Goal: Task Accomplishment & Management: Use online tool/utility

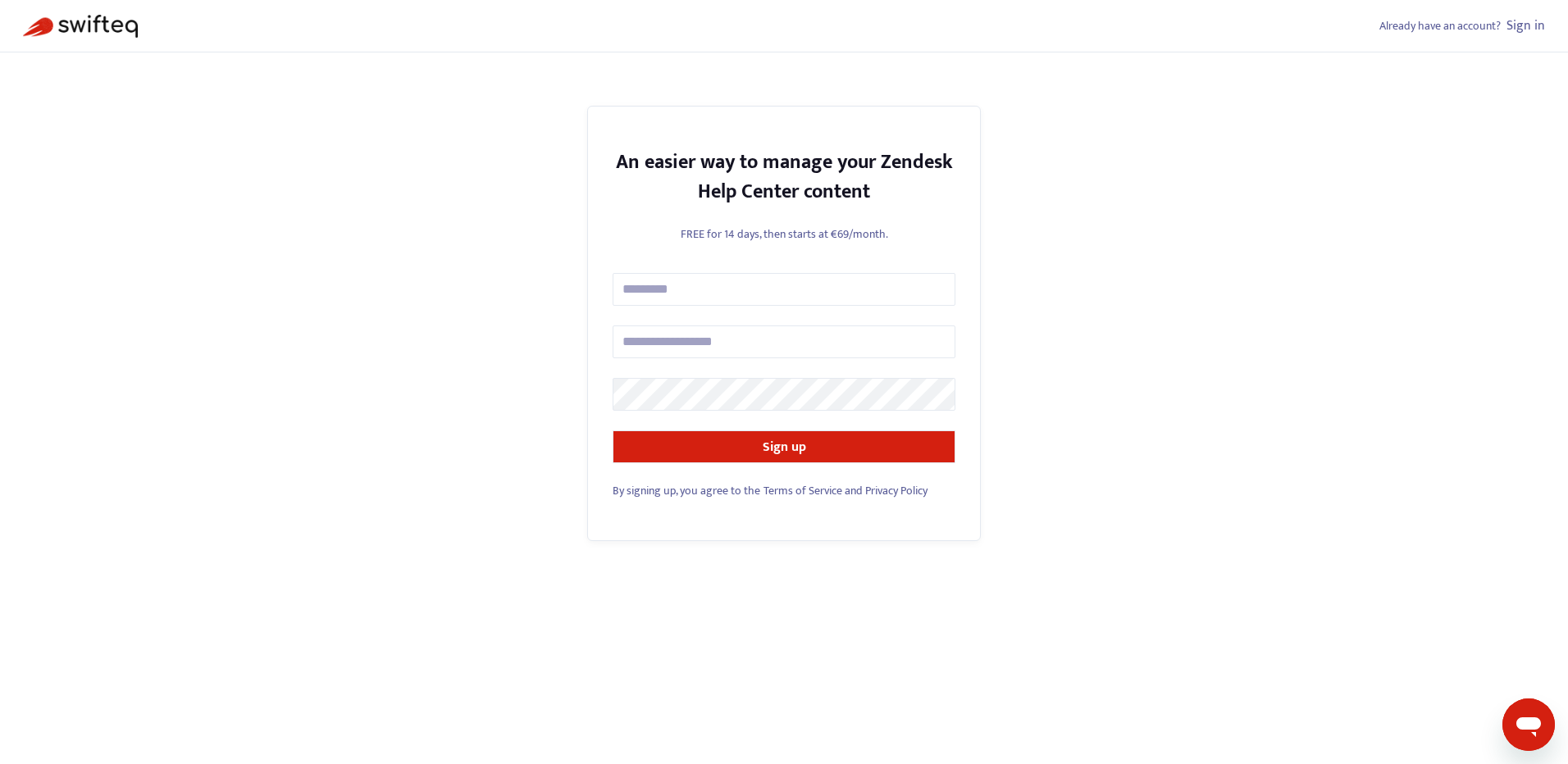
click at [1525, 28] on link "Sign in" at bounding box center [1525, 26] width 38 height 22
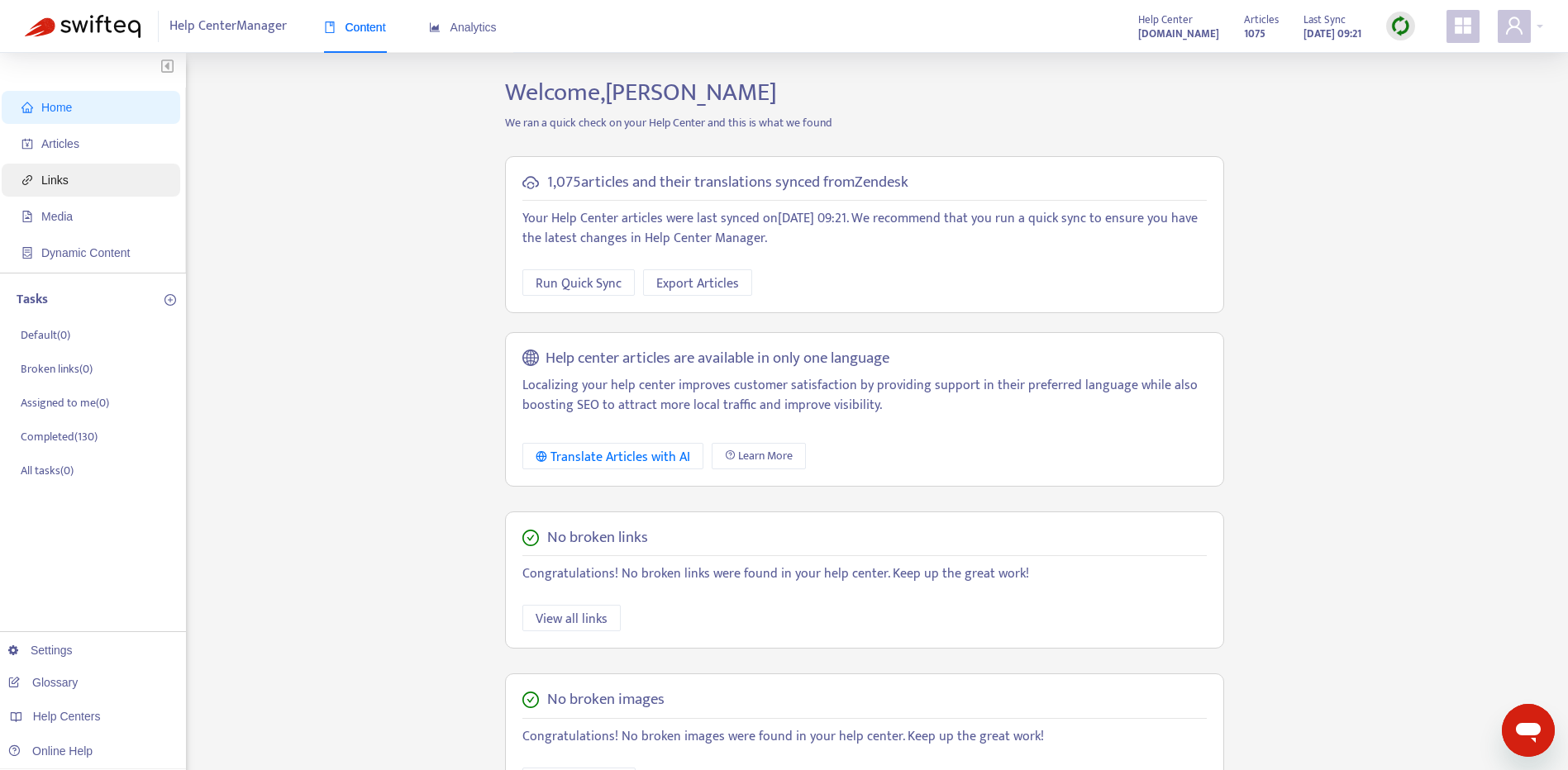
click at [57, 194] on span "Links" at bounding box center [94, 180] width 145 height 33
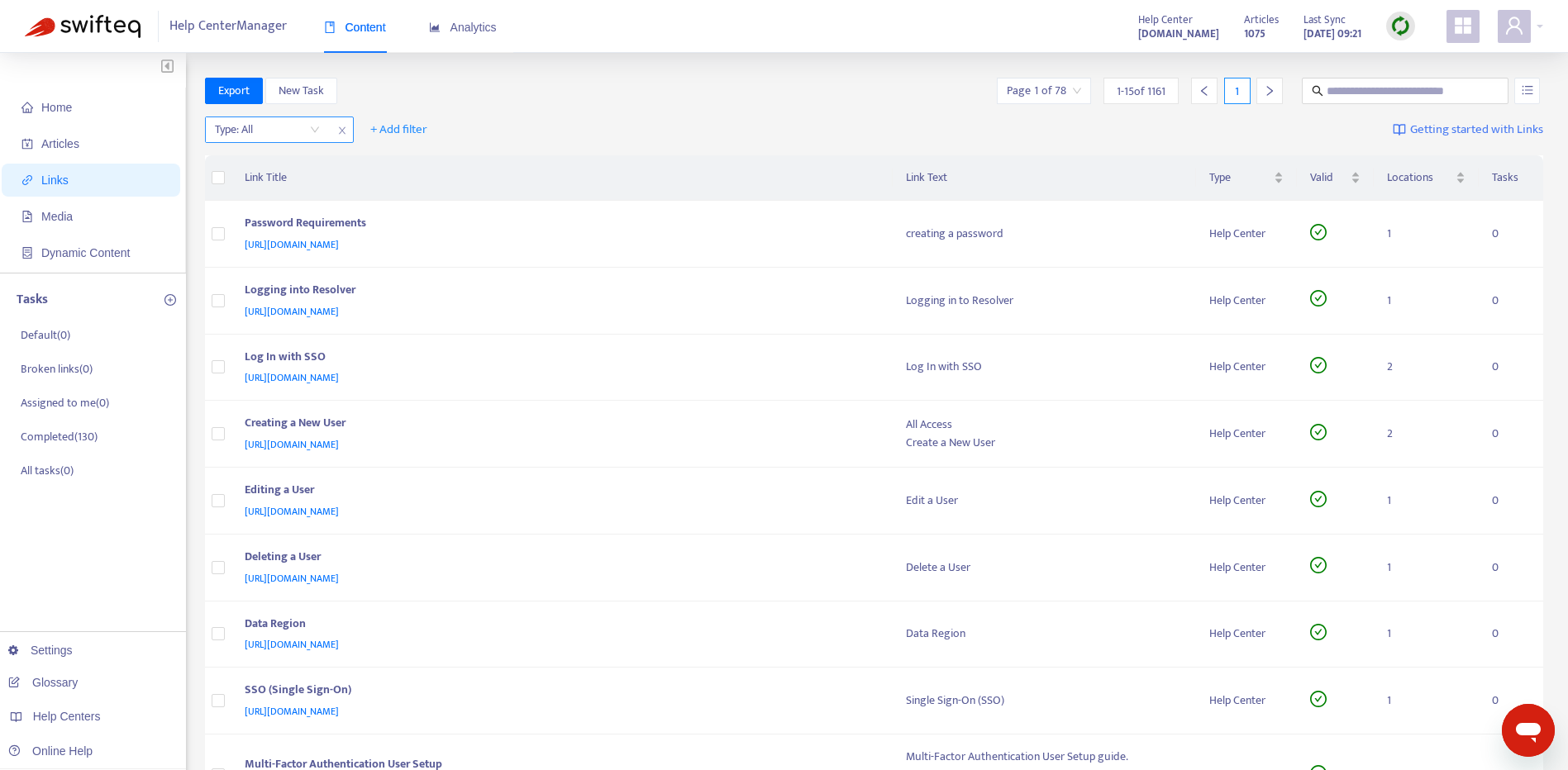
click at [292, 135] on input "search" at bounding box center [267, 130] width 105 height 24
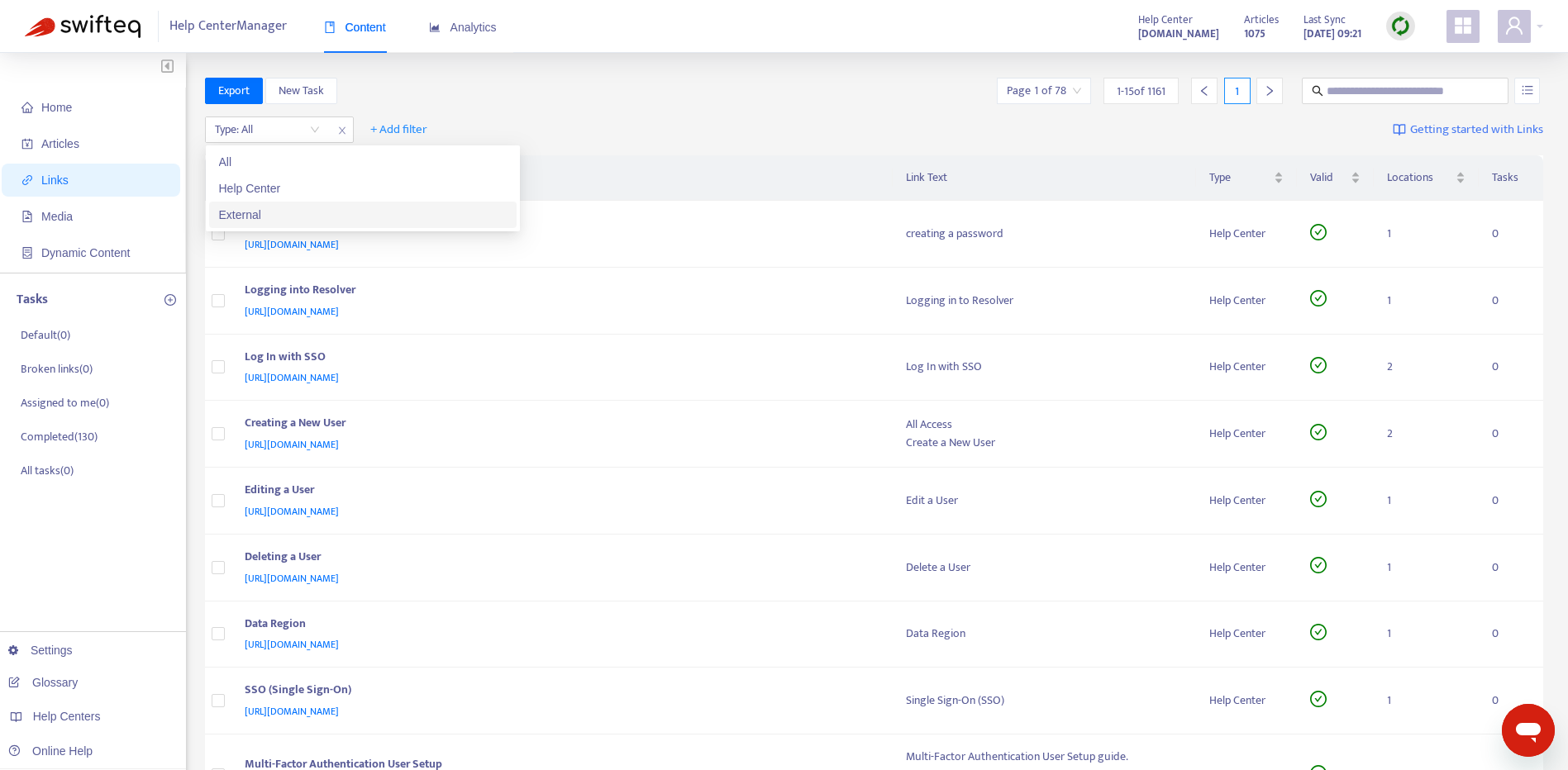
click at [307, 216] on div "External" at bounding box center [363, 215] width 287 height 18
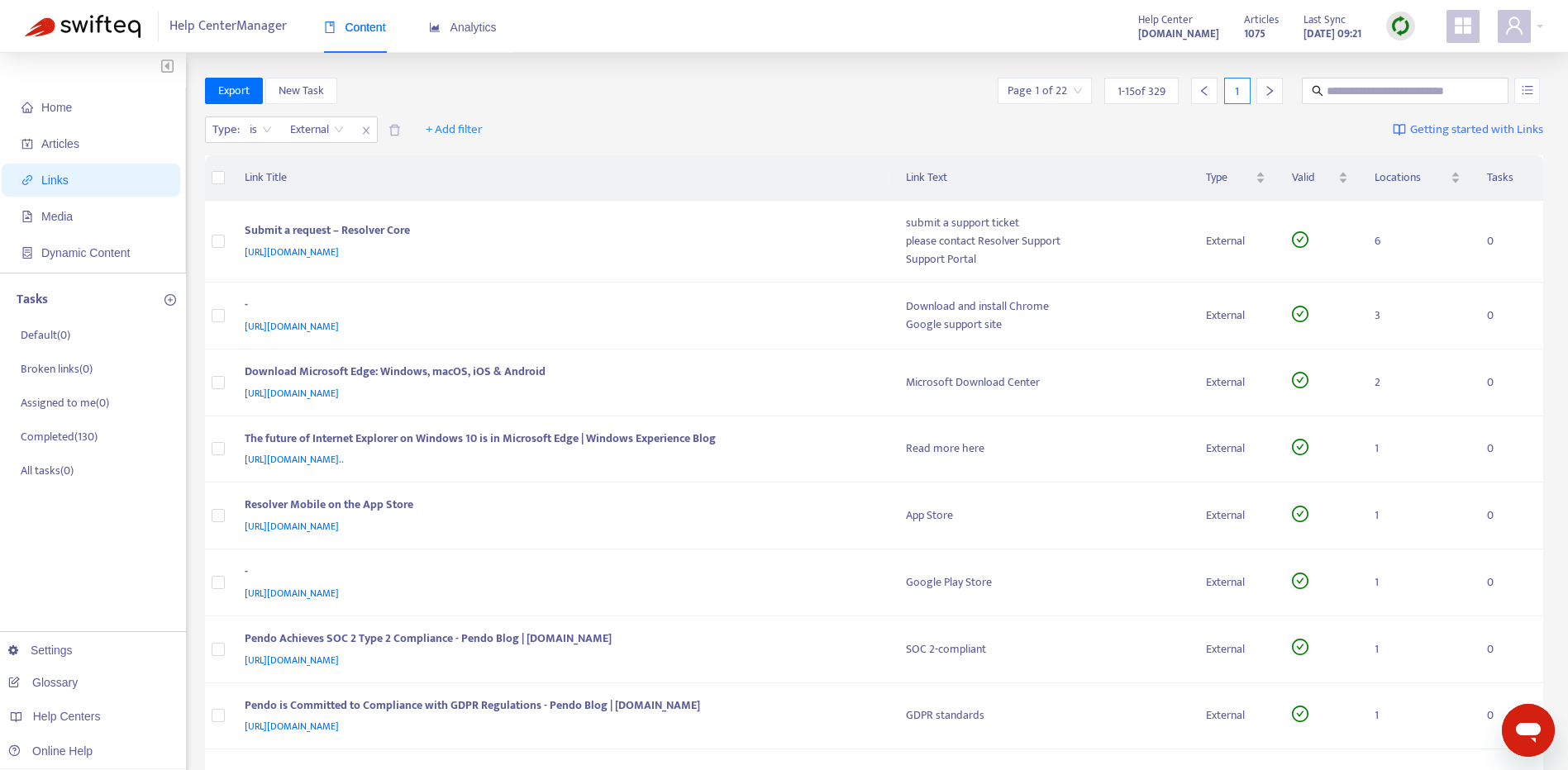
click at [1266, 91] on icon "right" at bounding box center [1269, 90] width 11 height 11
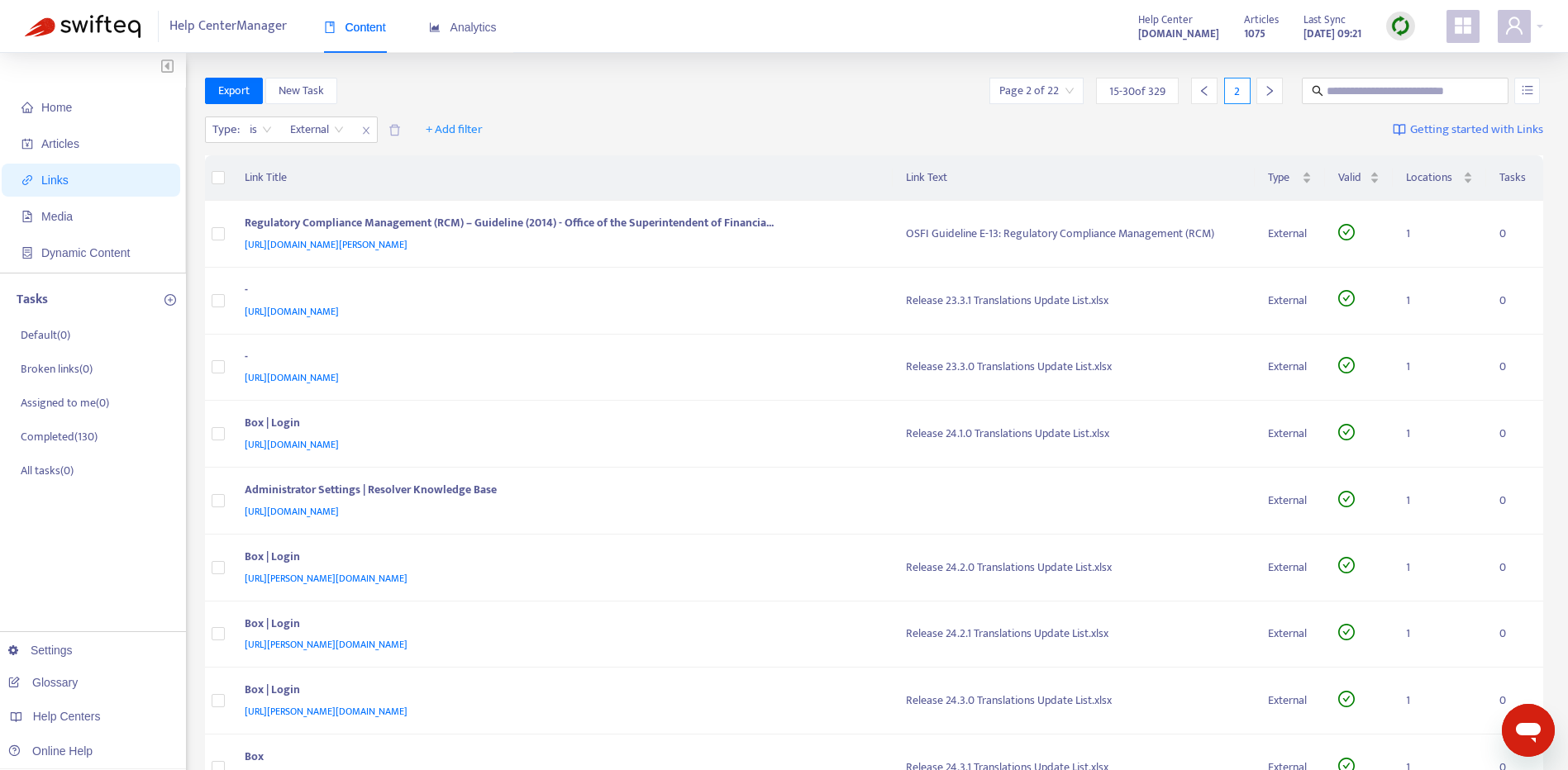
click at [1266, 91] on icon "right" at bounding box center [1269, 90] width 11 height 11
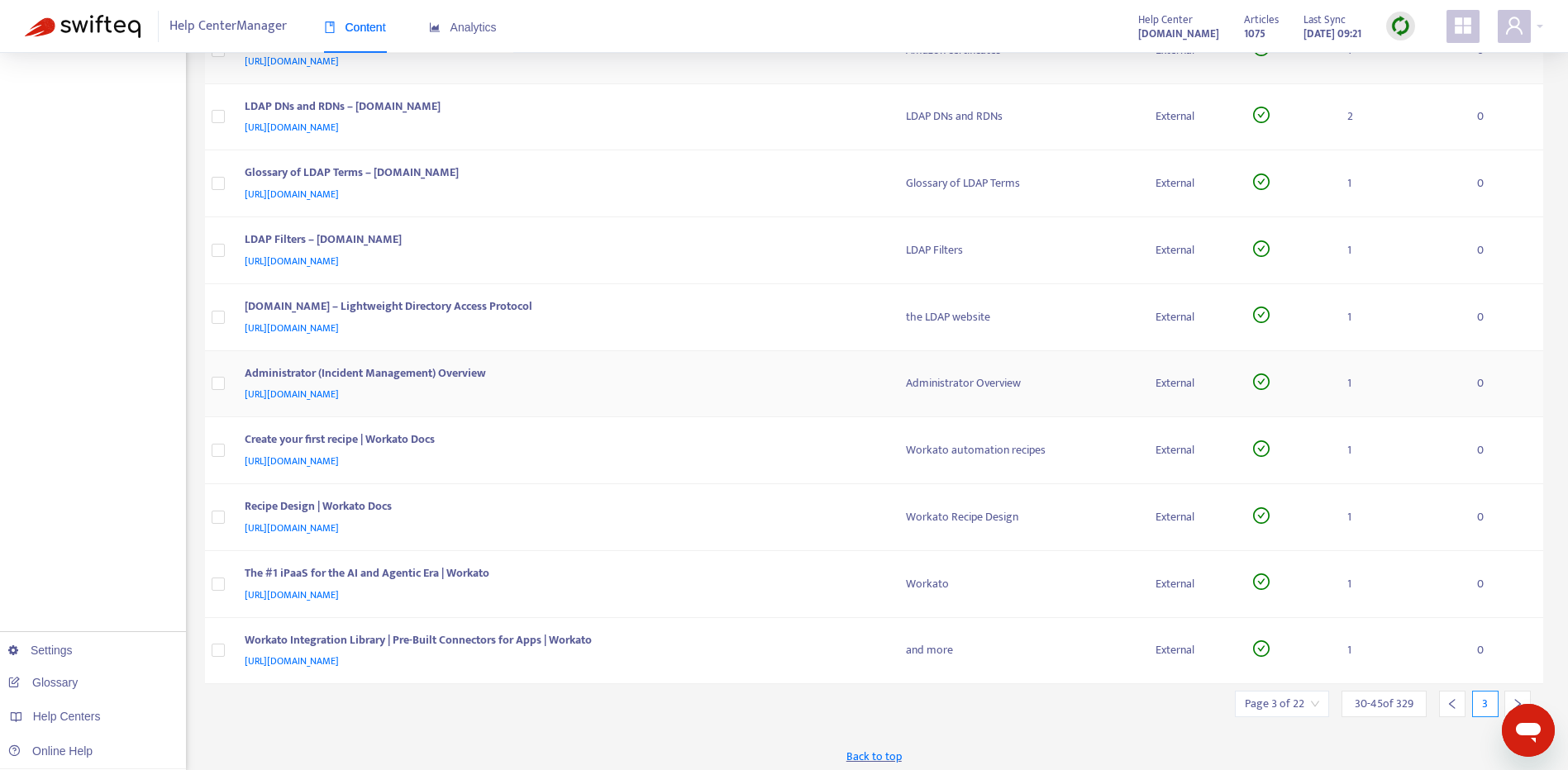
scroll to position [523, 0]
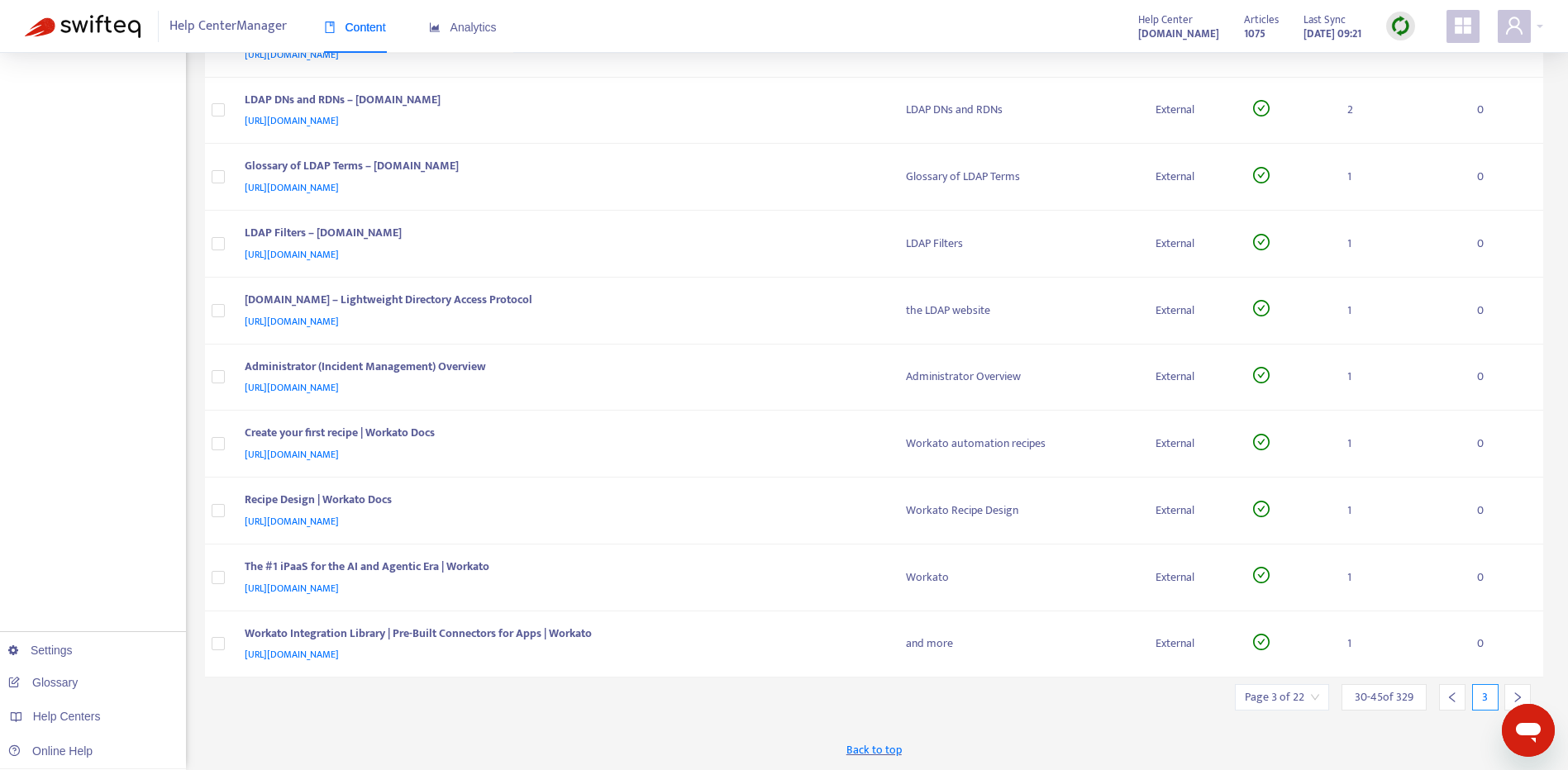
click at [1513, 698] on icon "right" at bounding box center [1517, 698] width 11 height 11
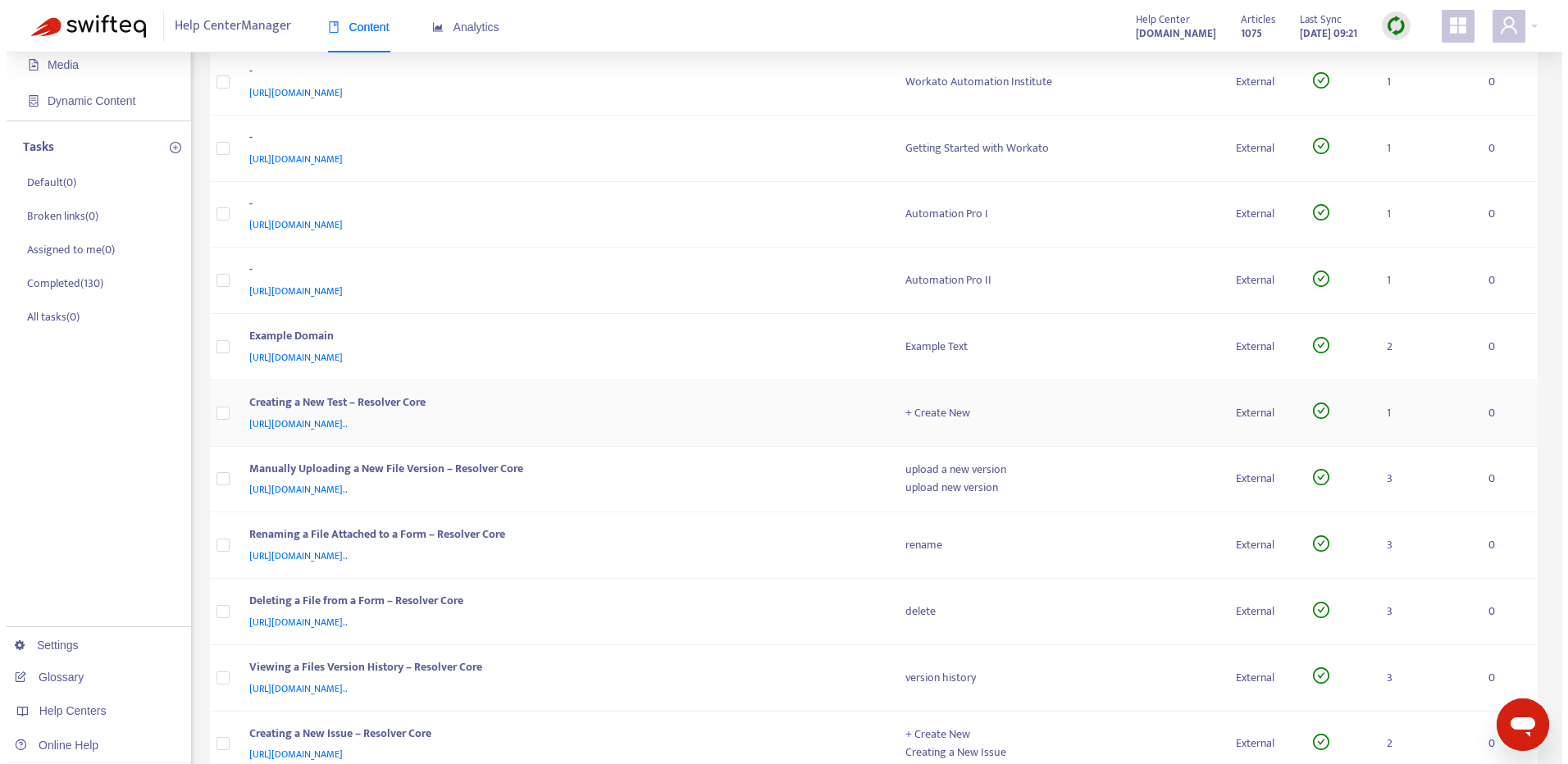
scroll to position [164, 0]
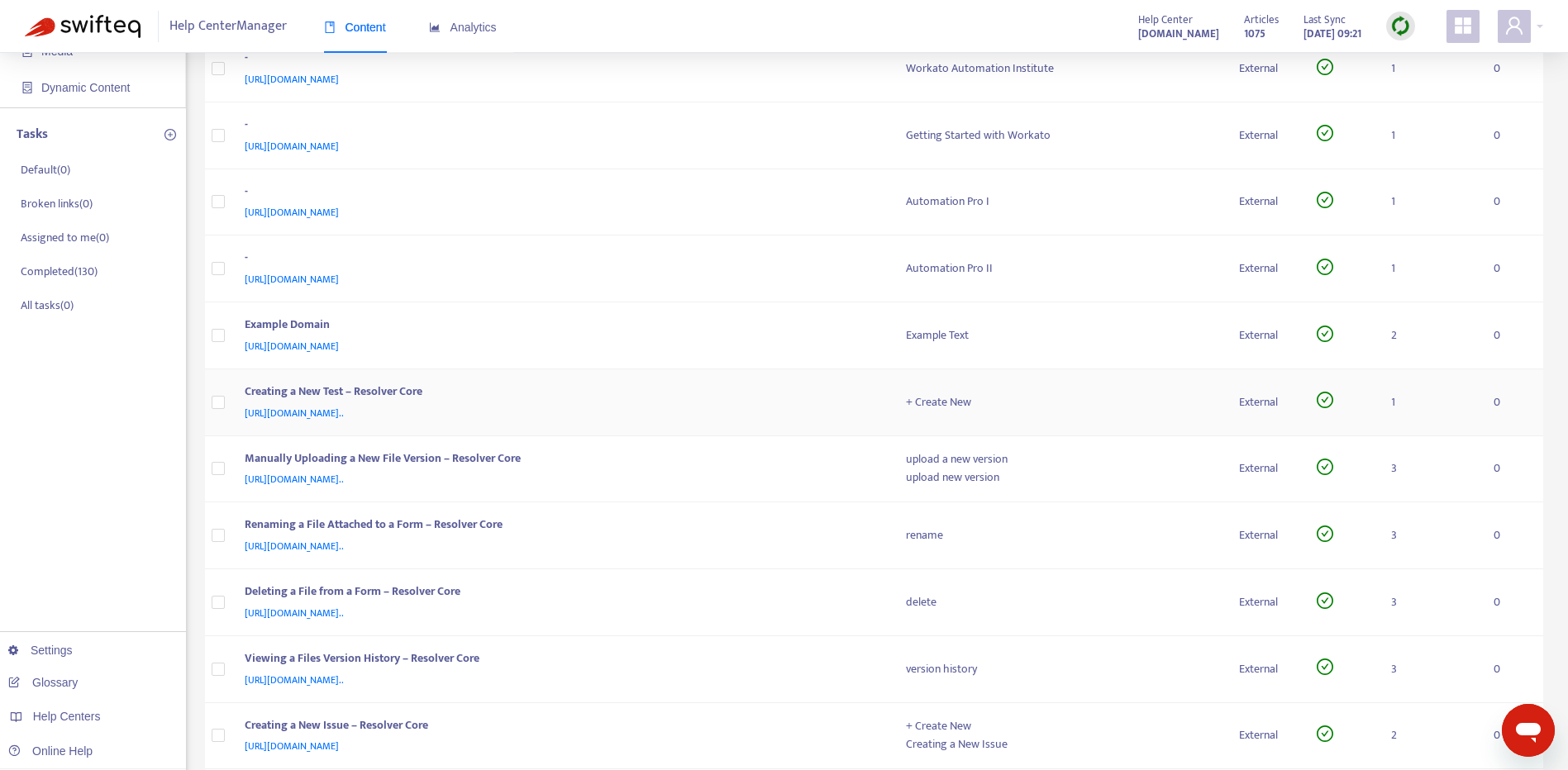
click at [792, 415] on div "https://customer-resource-hub.zendesk.com/hc/en-ca/articles/39627473095700-Crea…" at bounding box center [559, 412] width 629 height 18
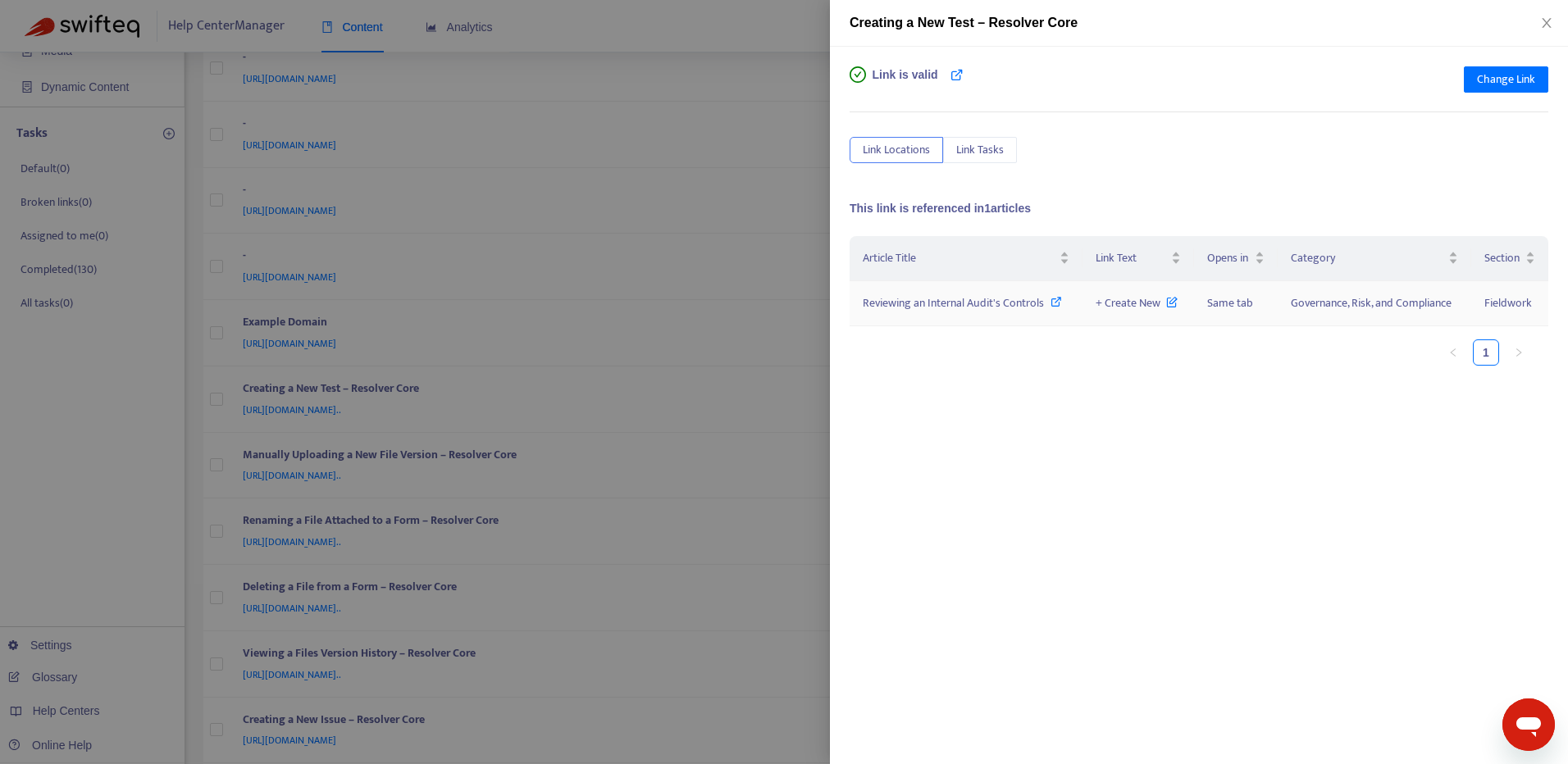
click at [1053, 298] on icon at bounding box center [1056, 302] width 11 height 11
click at [1513, 81] on span "Change Link" at bounding box center [1506, 78] width 58 height 18
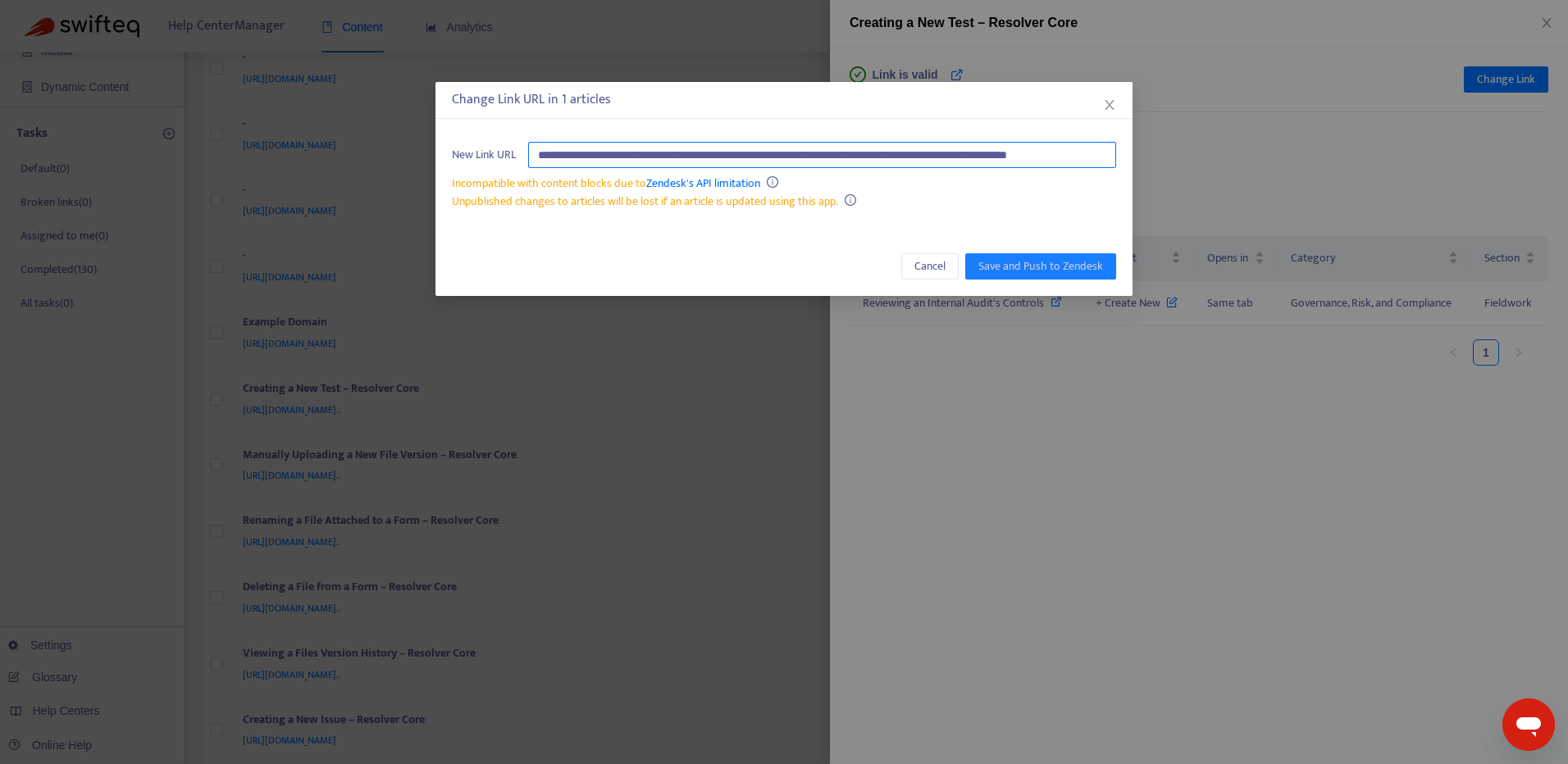
click at [1082, 150] on input "**********" at bounding box center [821, 155] width 588 height 26
paste input "text"
type input "**********"
click at [1072, 264] on span "Save and Push to Zendesk" at bounding box center [1040, 266] width 124 height 18
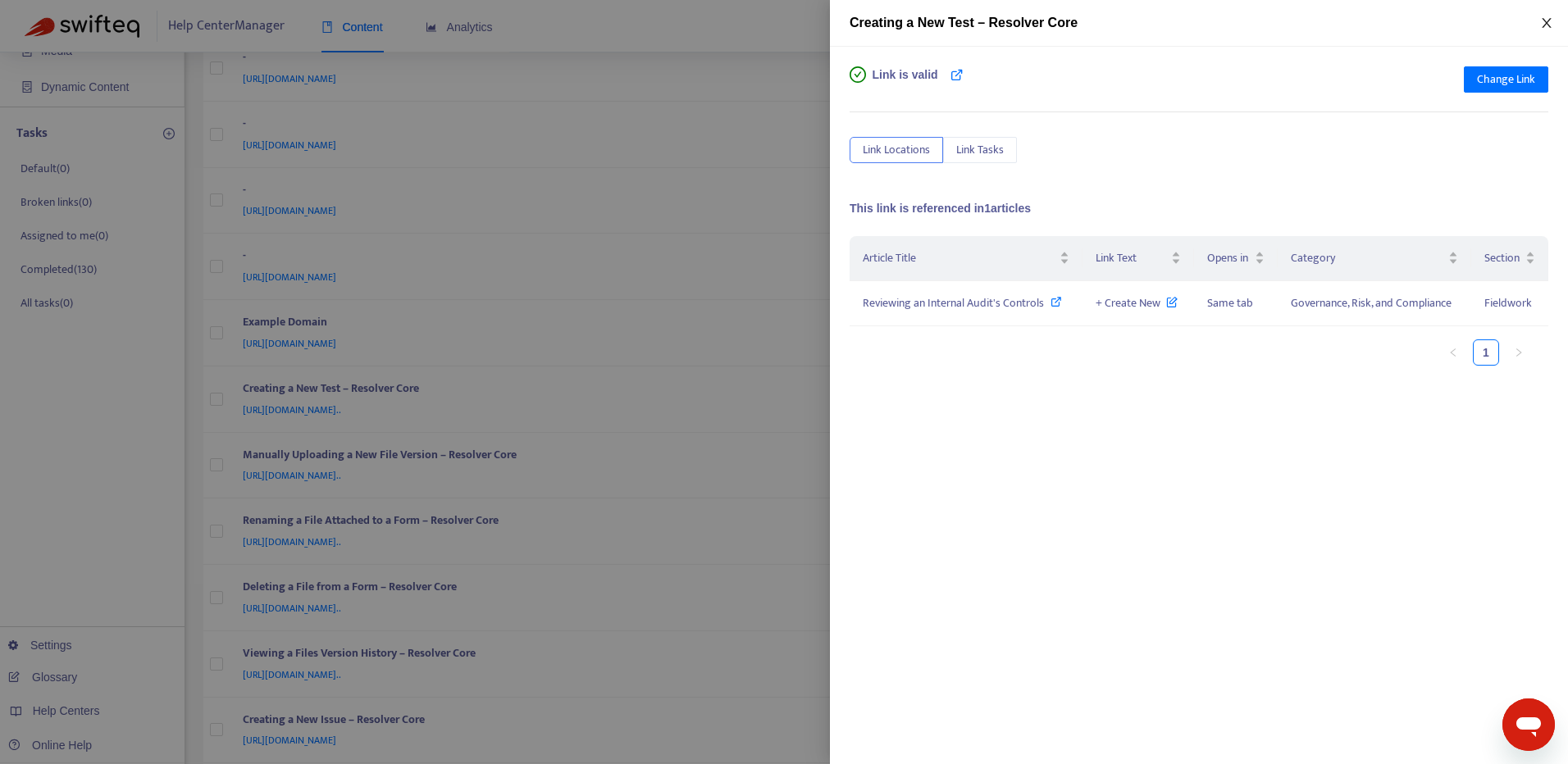
click at [1540, 27] on icon "close" at bounding box center [1547, 23] width 13 height 13
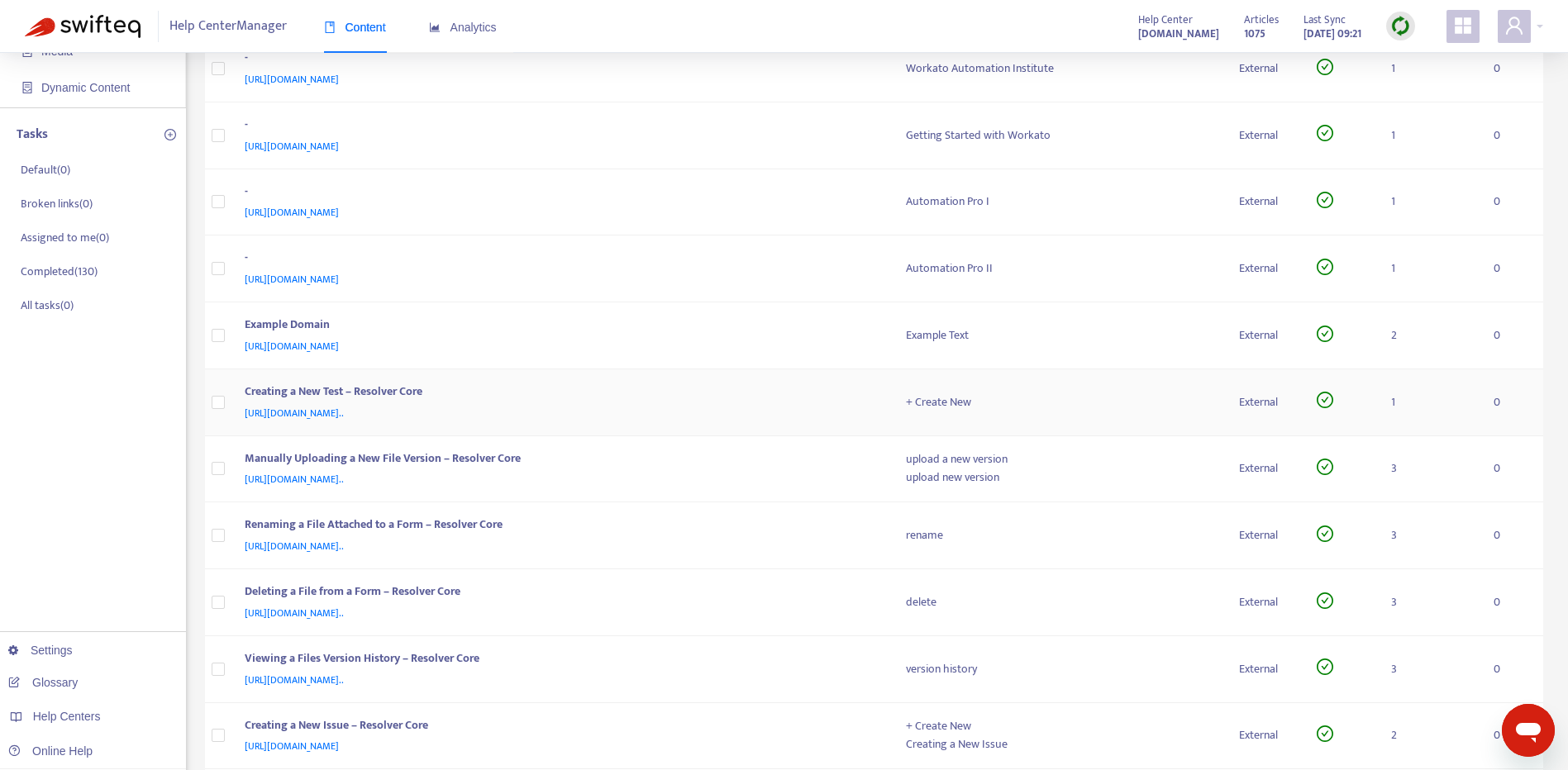
click at [762, 406] on div "https://customer-resource-hub.zendesk.com/hc/en-ca/articles/39627473095700-Crea…" at bounding box center [559, 412] width 629 height 18
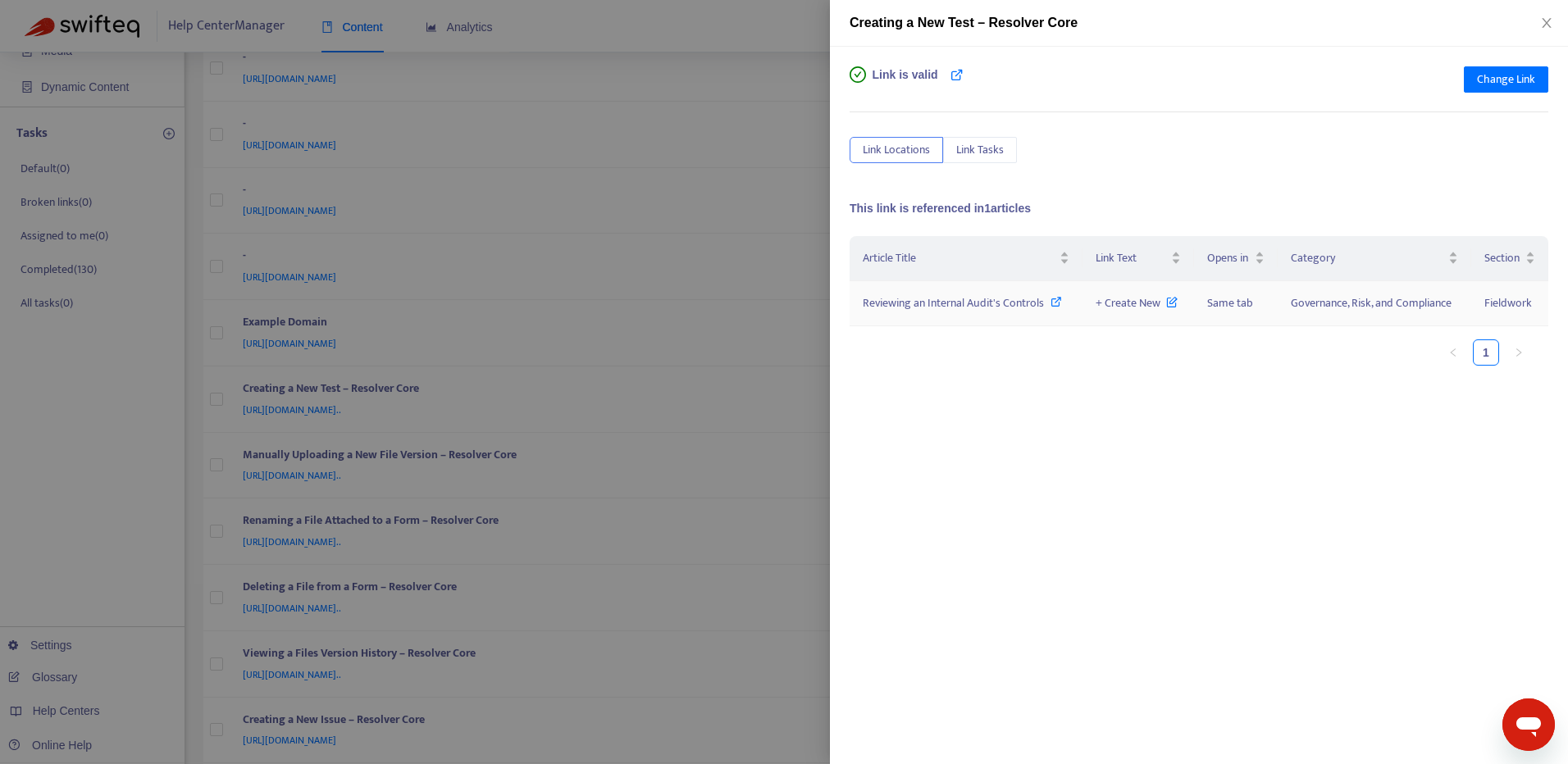
click at [1058, 298] on icon at bounding box center [1056, 302] width 11 height 11
click at [1052, 303] on icon at bounding box center [1056, 302] width 11 height 11
click at [1514, 74] on span "Change Link" at bounding box center [1506, 78] width 58 height 18
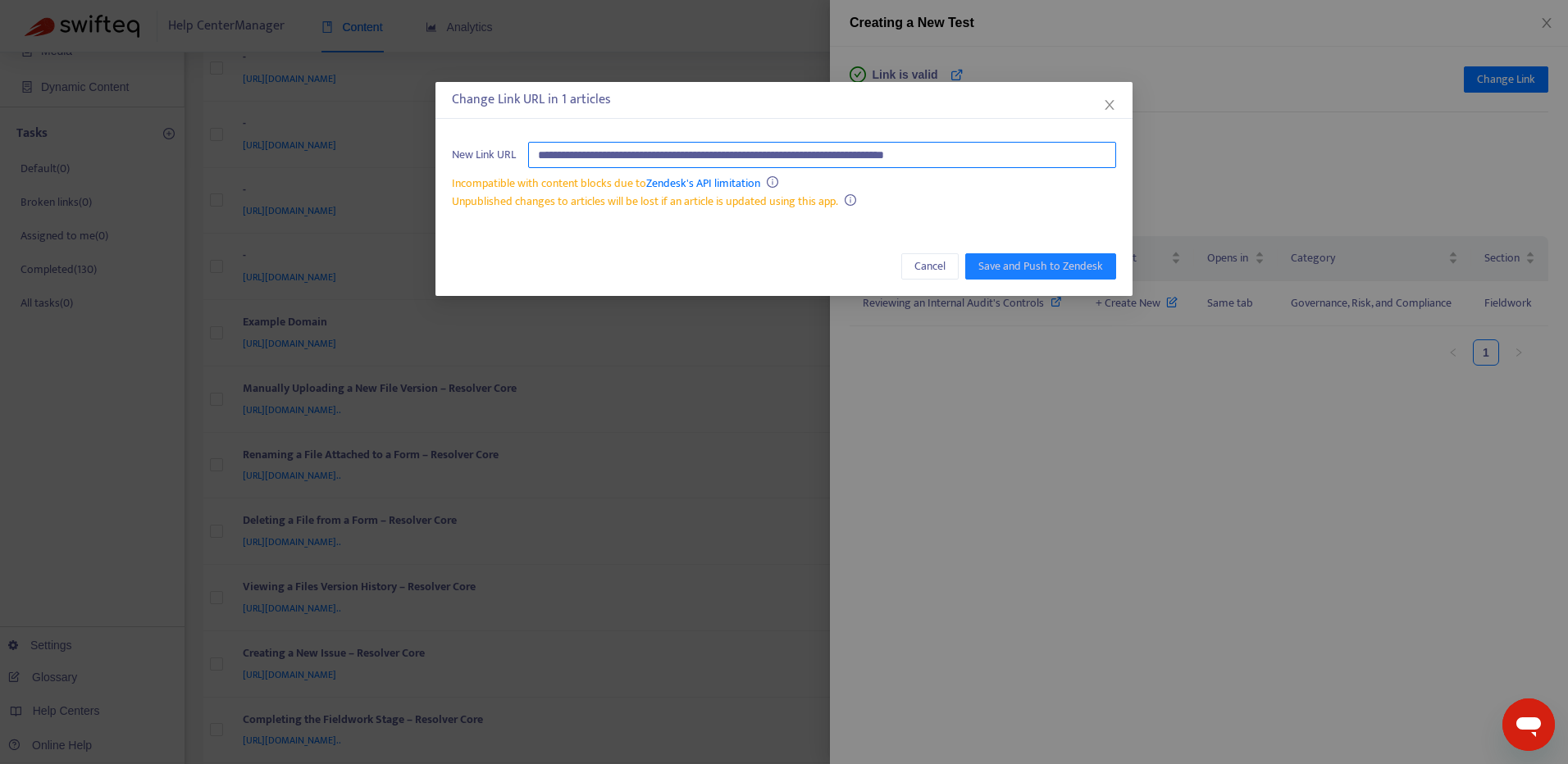
click at [1017, 155] on input "**********" at bounding box center [821, 155] width 588 height 26
paste input "*"
type input "**********"
click at [1026, 267] on span "Save and Push to Zendesk" at bounding box center [1040, 266] width 124 height 18
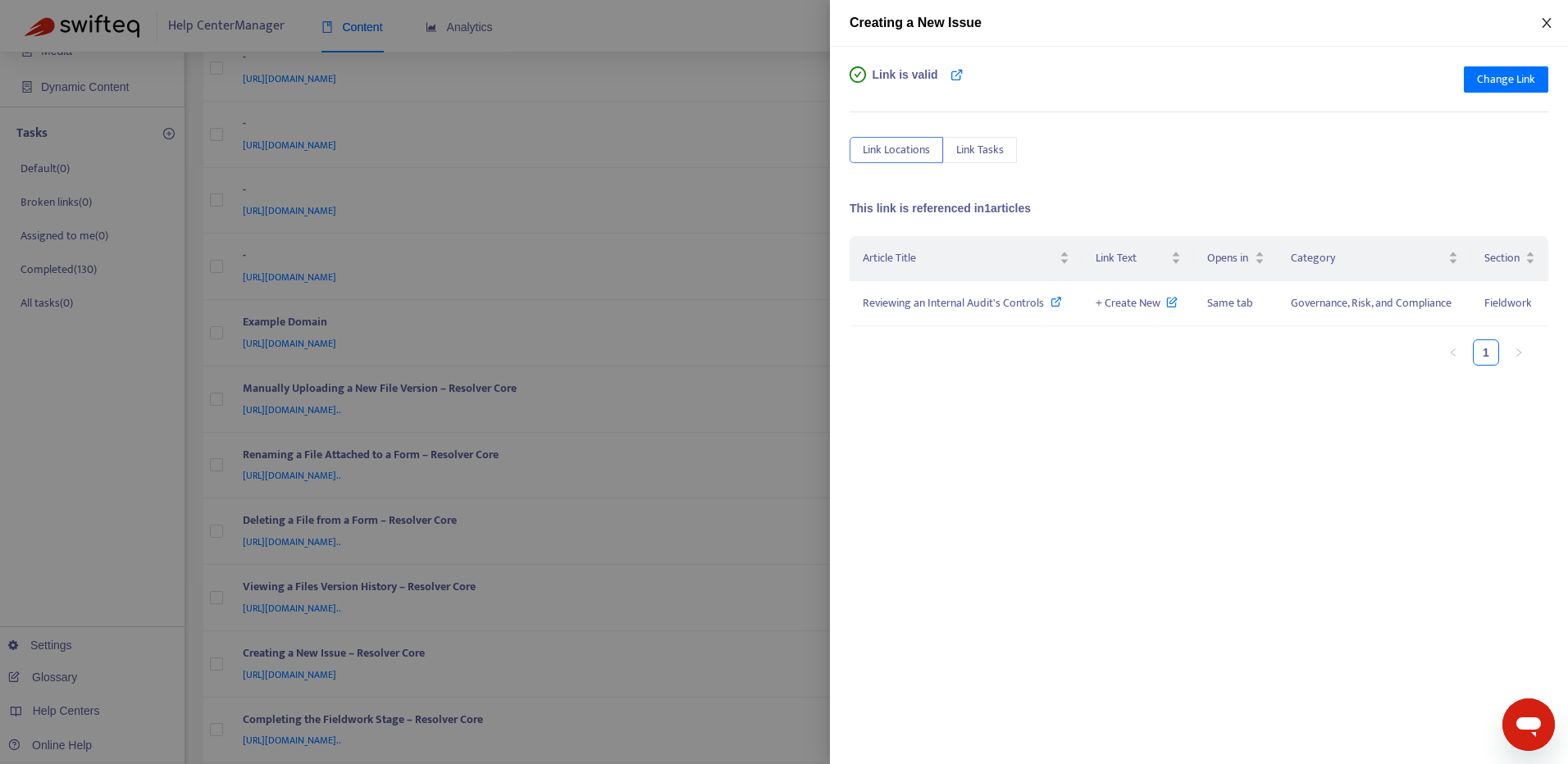
click at [1553, 22] on button "Close" at bounding box center [1547, 23] width 23 height 16
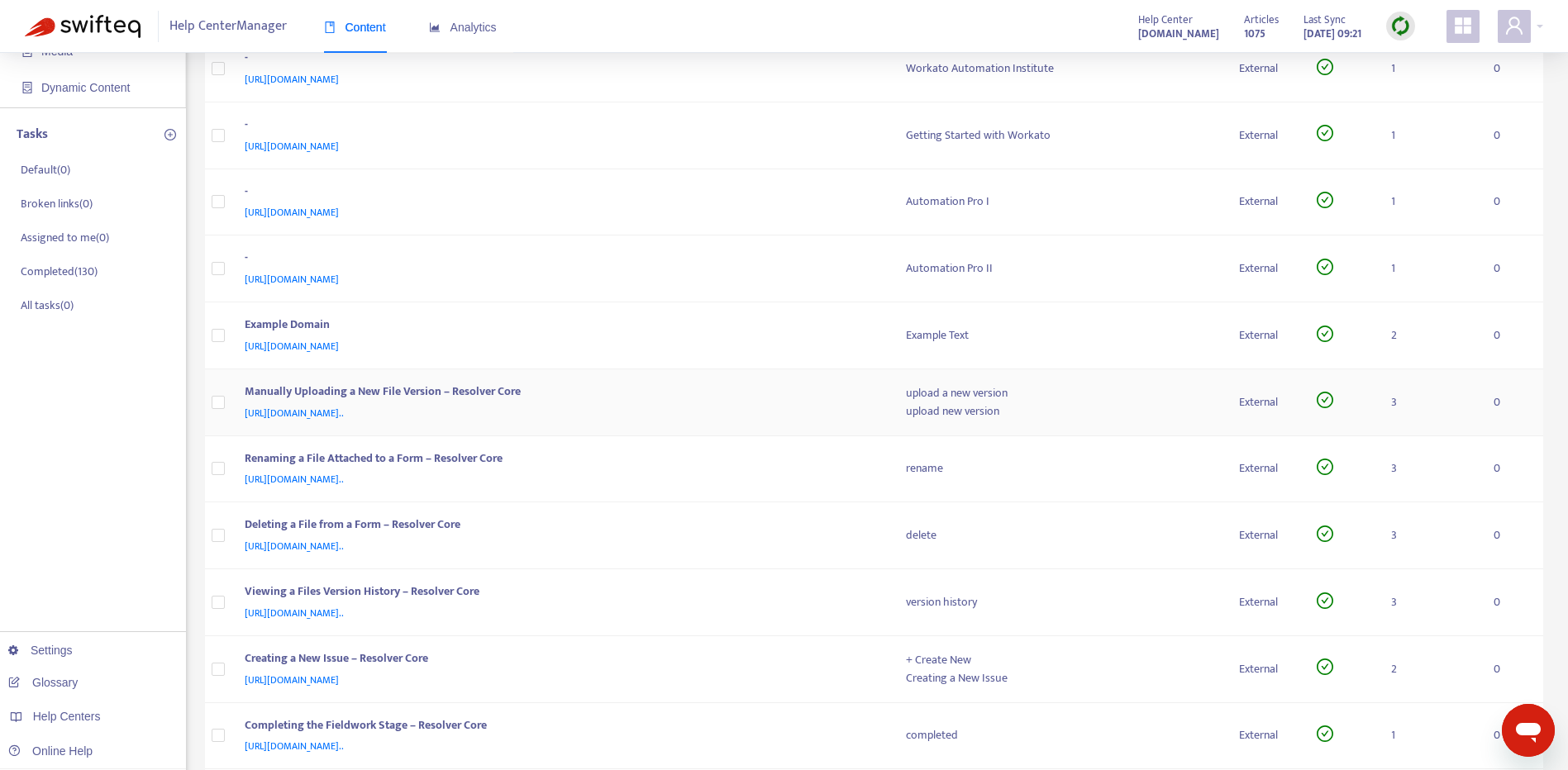
click at [757, 407] on div "https://customer-resource-hub.zendesk.com/hc/en-ca/articles/38201970225684-Manu…" at bounding box center [559, 412] width 629 height 18
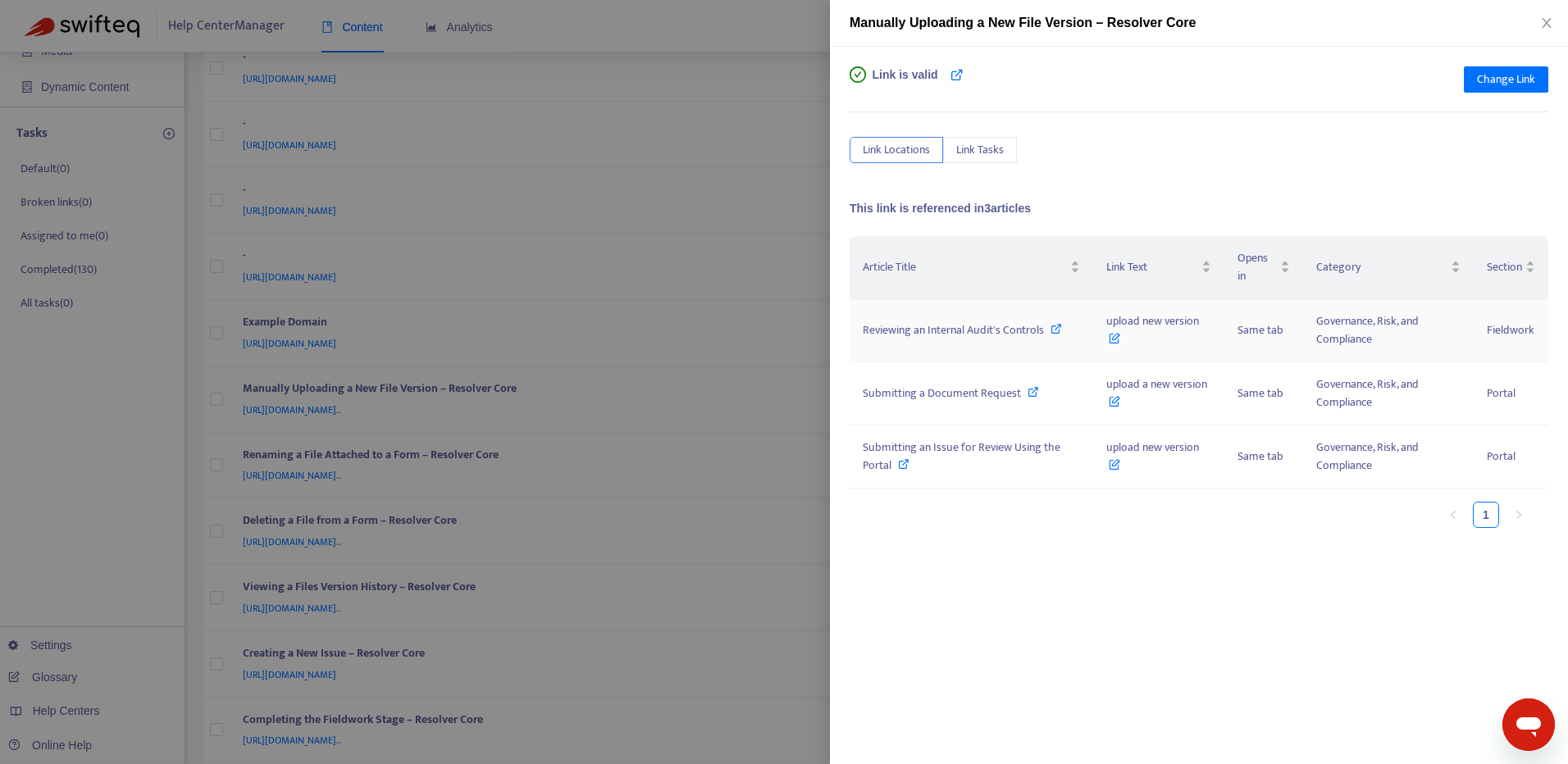
click at [1055, 325] on icon at bounding box center [1056, 329] width 11 height 11
click at [1029, 393] on icon at bounding box center [1033, 391] width 11 height 11
click at [903, 460] on icon at bounding box center [904, 464] width 11 height 11
click at [1500, 72] on span "Change Link" at bounding box center [1506, 78] width 58 height 18
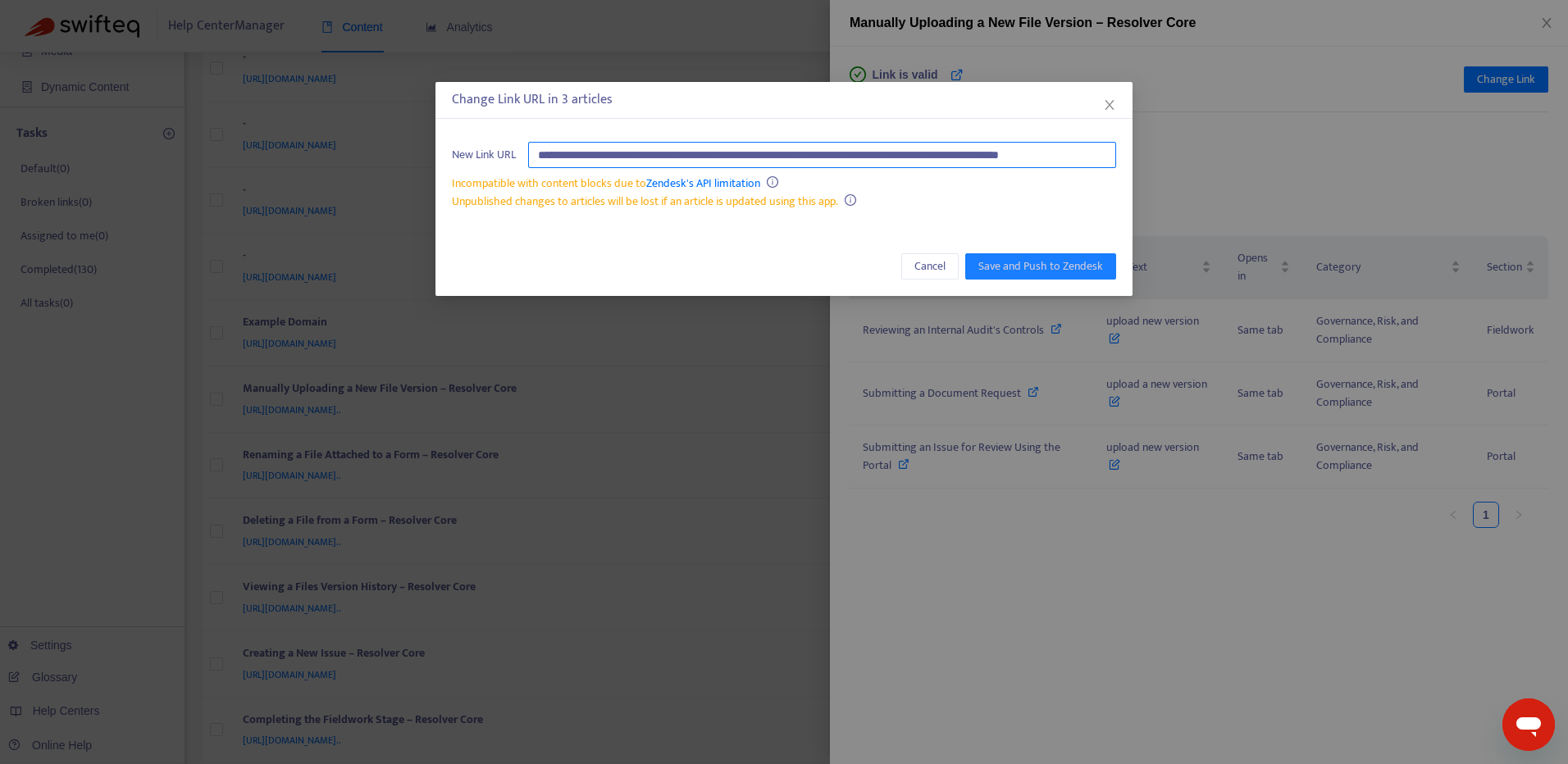
click at [1055, 145] on input "**********" at bounding box center [821, 155] width 588 height 26
paste input "text"
type input "**********"
click at [1047, 262] on span "Save and Push to Zendesk" at bounding box center [1040, 266] width 124 height 18
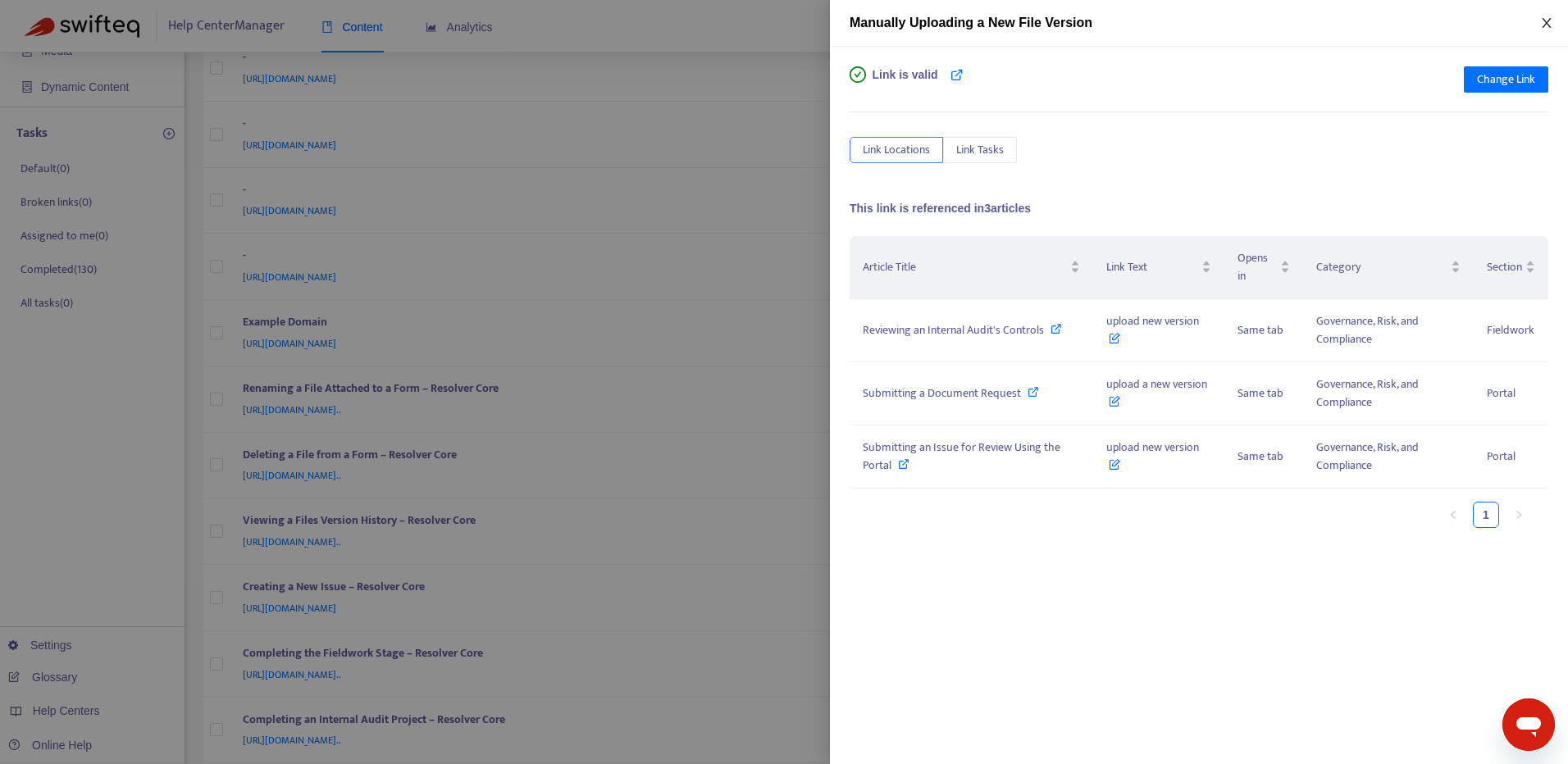
click at [1553, 24] on button "Close" at bounding box center [1547, 23] width 23 height 16
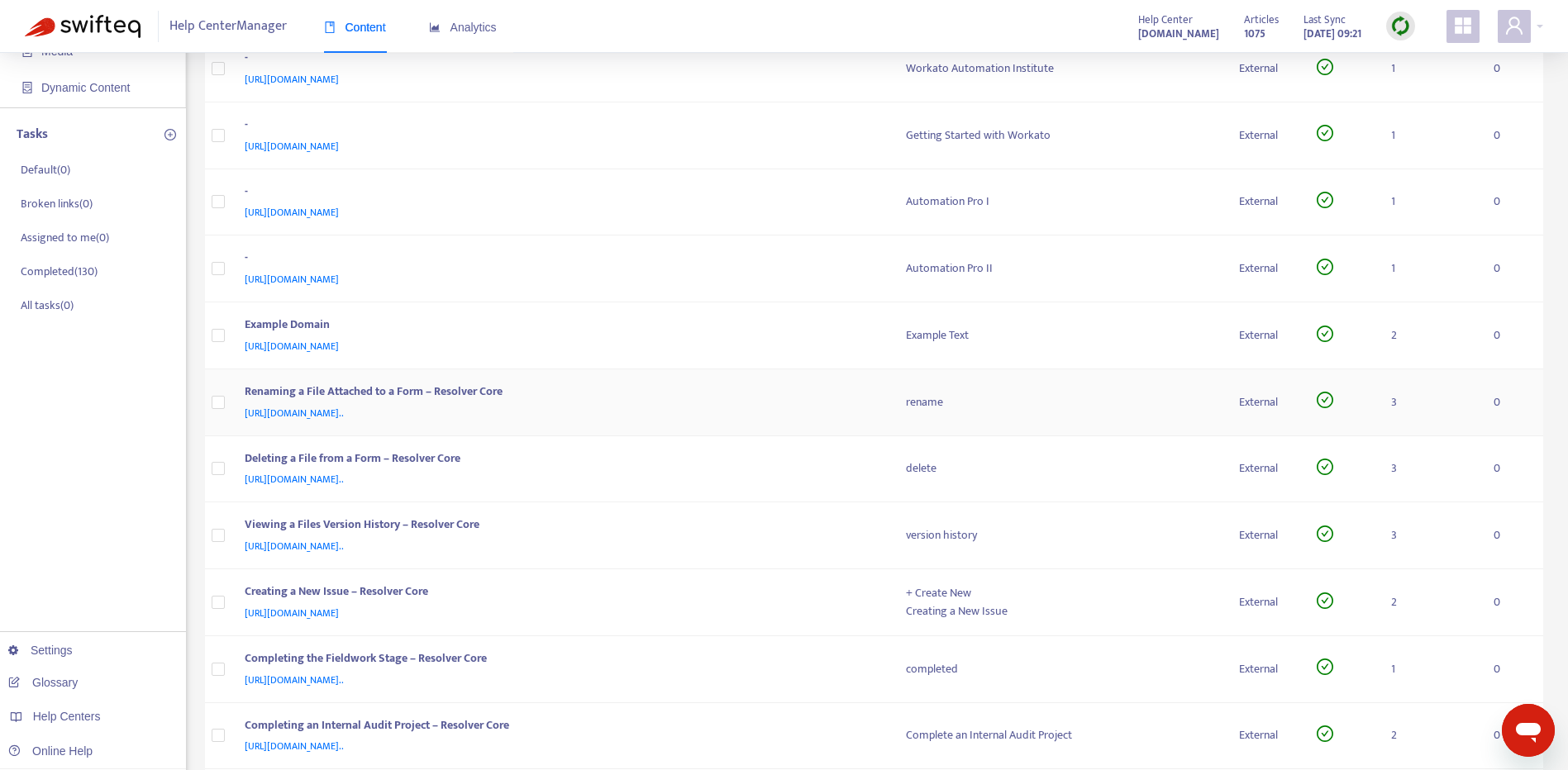
click at [777, 394] on div "Renaming a File Attached to a Form – Resolver Core" at bounding box center [559, 393] width 629 height 22
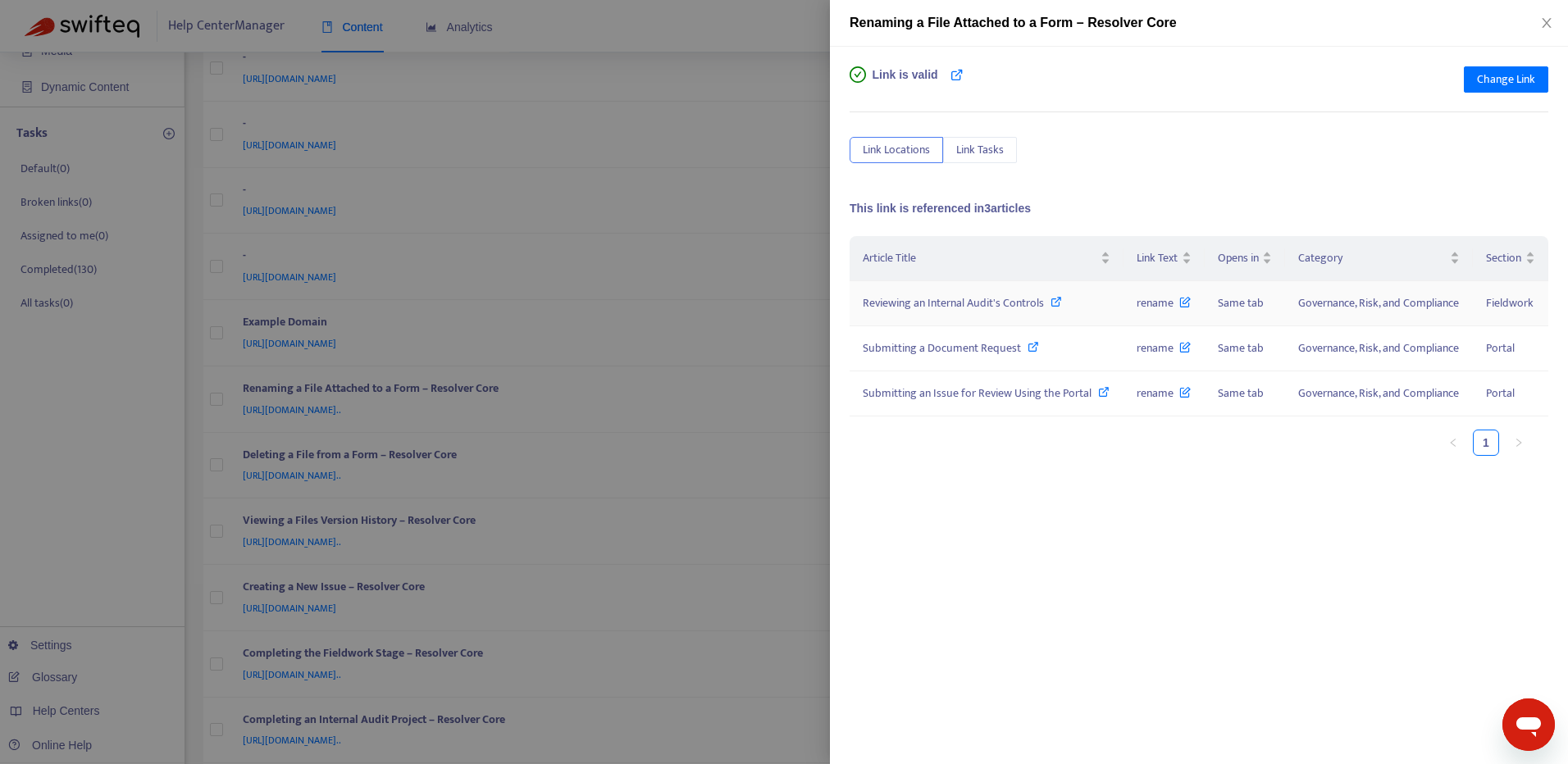
click at [1056, 297] on icon at bounding box center [1056, 302] width 11 height 11
click at [1035, 343] on icon at bounding box center [1033, 347] width 11 height 11
click at [1098, 398] on icon at bounding box center [1104, 391] width 11 height 11
click at [1488, 80] on span "Change Link" at bounding box center [1506, 78] width 58 height 18
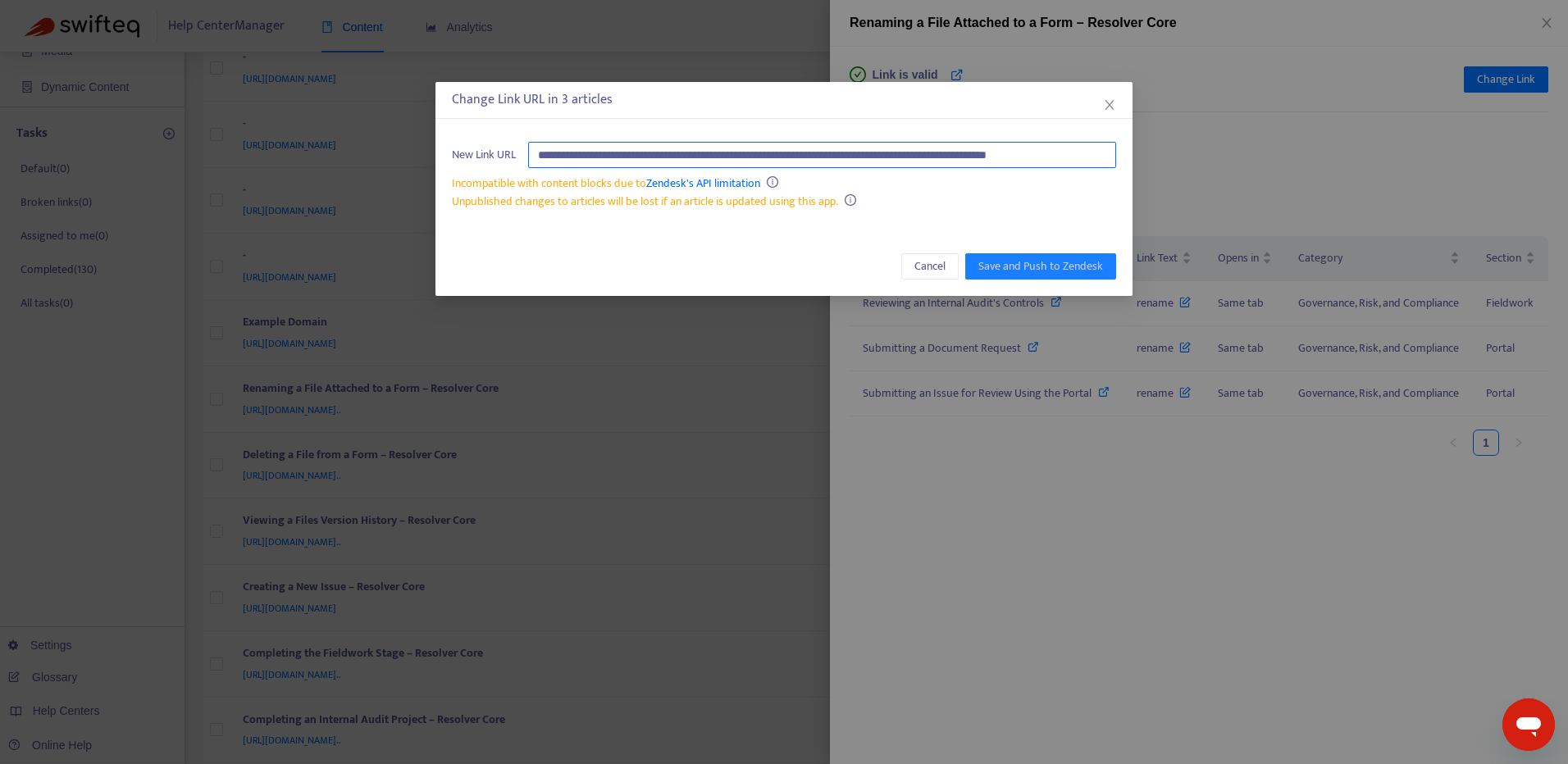
click at [1092, 149] on input "**********" at bounding box center [821, 155] width 588 height 26
paste input "text"
type input "**********"
click at [1068, 261] on span "Save and Push to Zendesk" at bounding box center [1040, 266] width 124 height 18
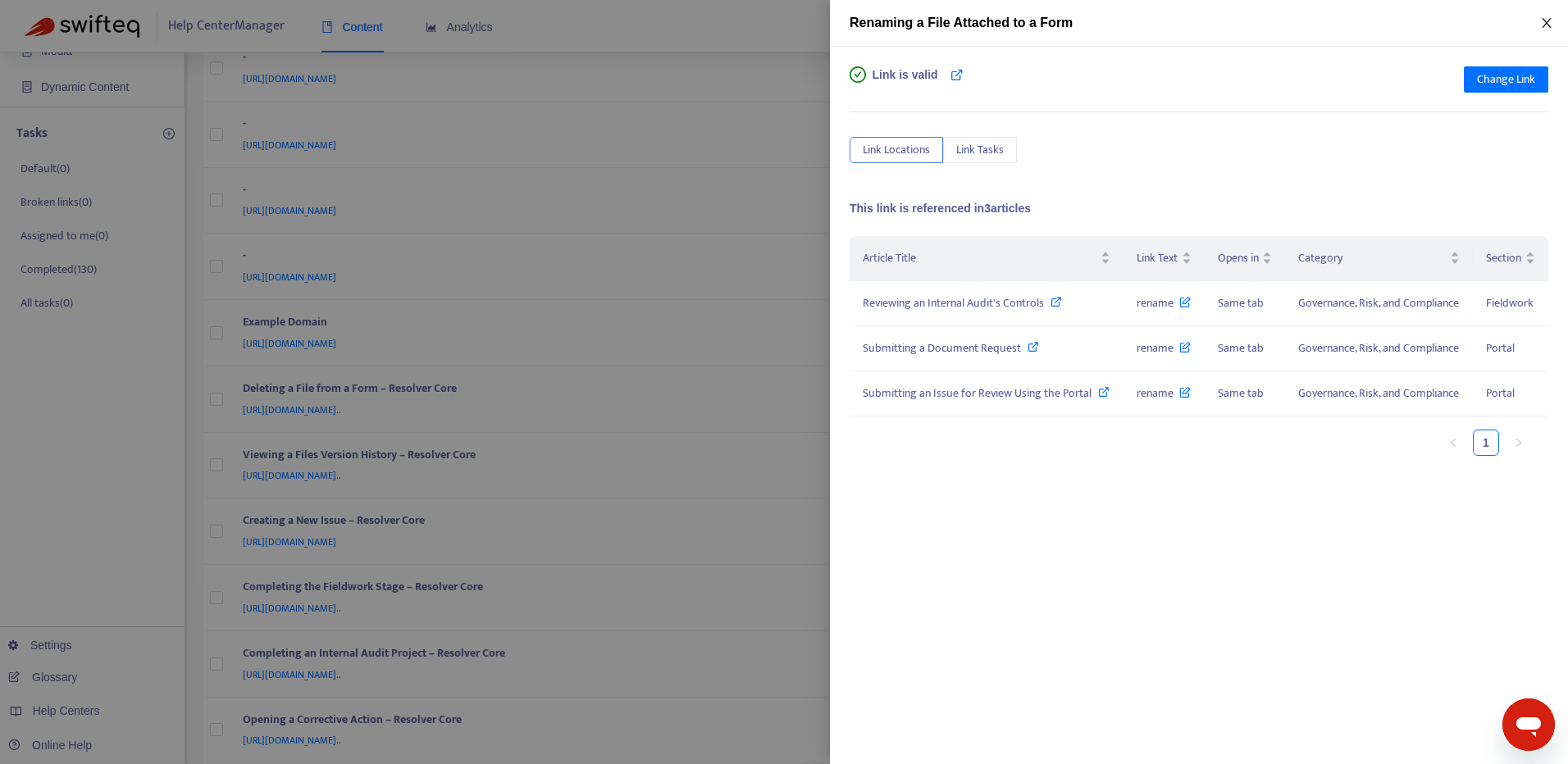
click at [1548, 21] on icon "close" at bounding box center [1547, 22] width 9 height 10
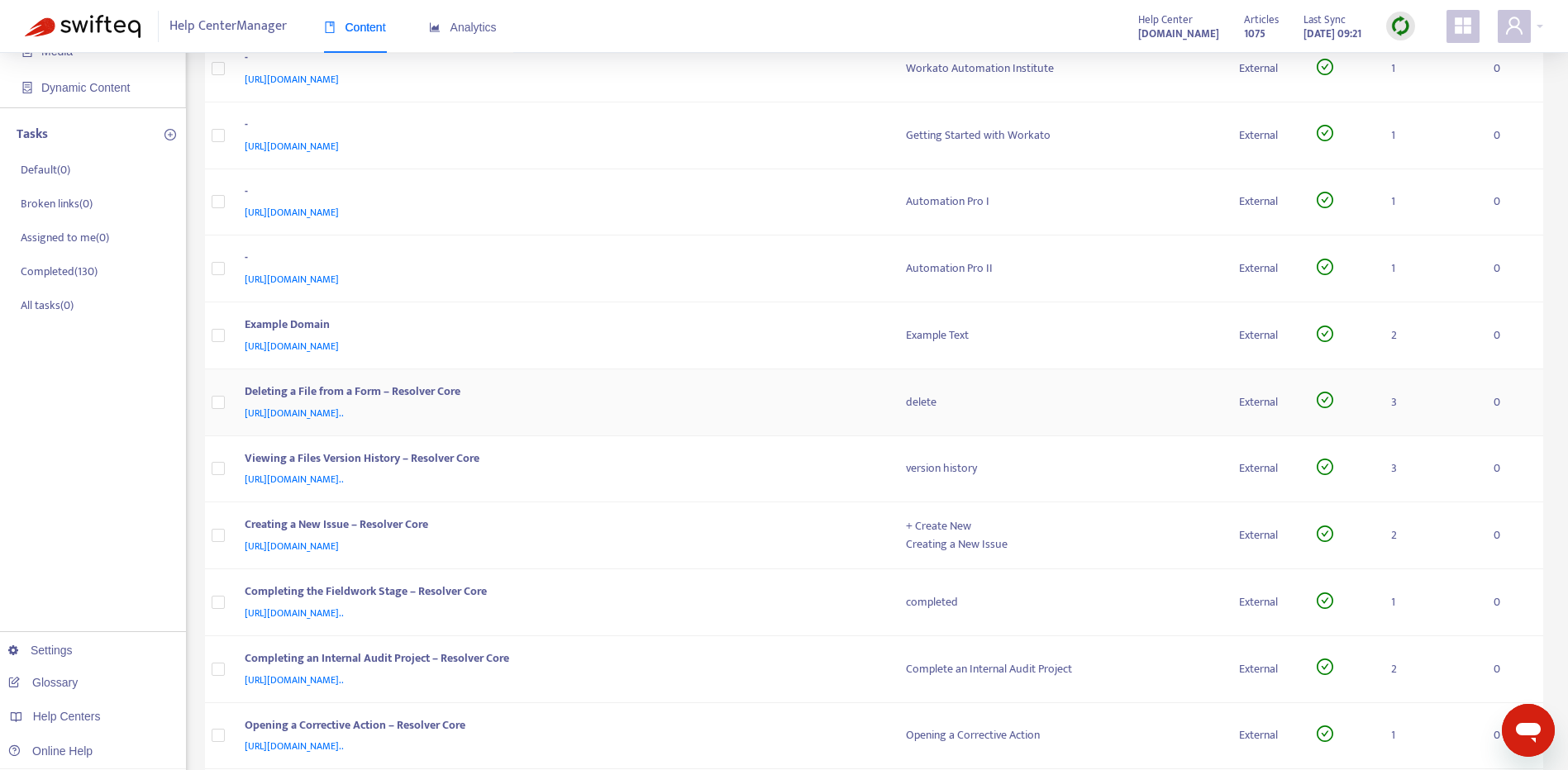
click at [805, 392] on div "Deleting a File from a Form – Resolver Core" at bounding box center [559, 393] width 629 height 22
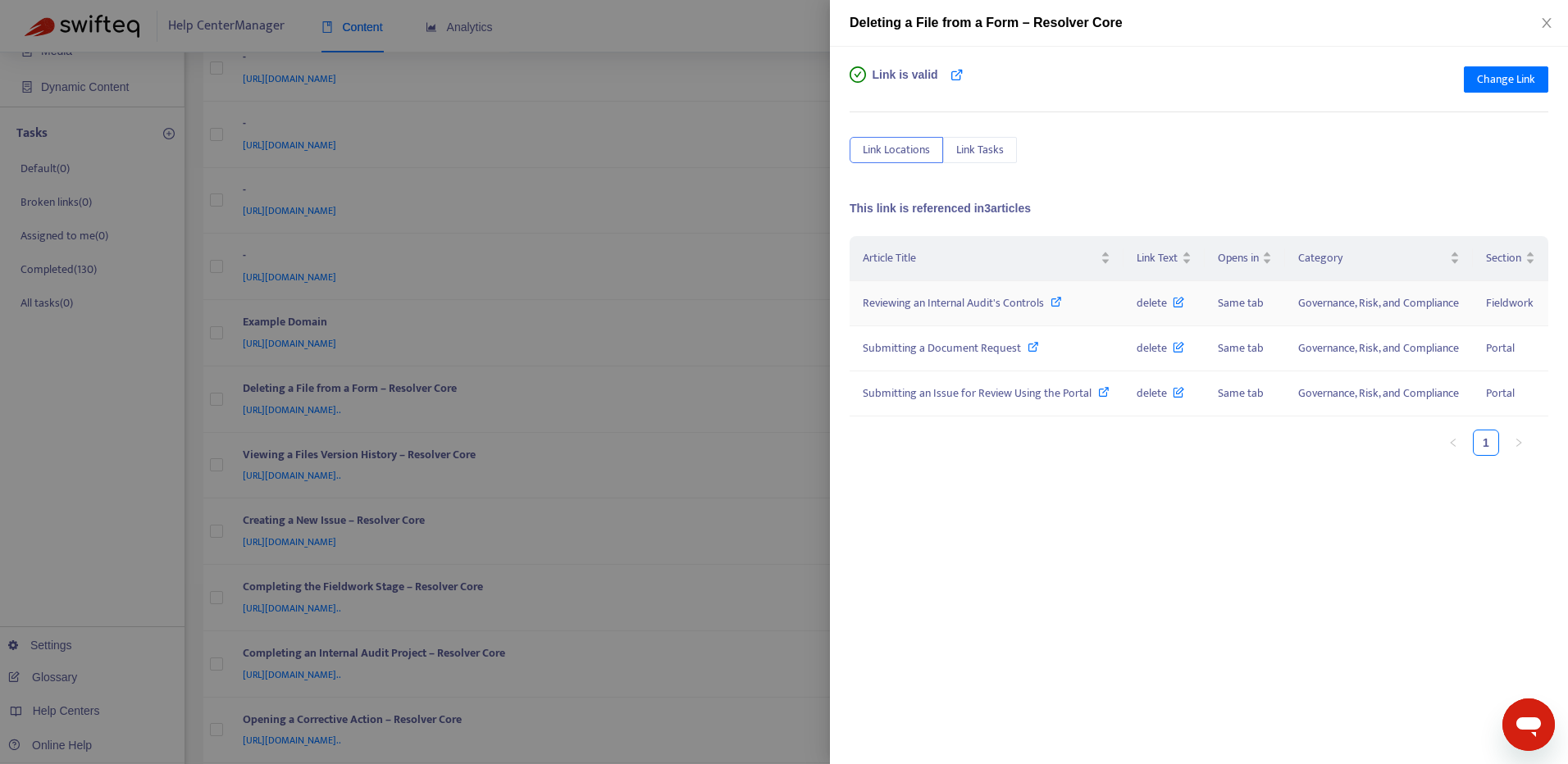
click at [1055, 299] on icon at bounding box center [1056, 302] width 11 height 11
click at [1030, 347] on icon at bounding box center [1033, 347] width 11 height 11
click at [1020, 389] on span "Submitting an Issue for Review Using the Portal" at bounding box center [976, 393] width 229 height 19
click at [1506, 76] on span "Change Link" at bounding box center [1506, 78] width 58 height 18
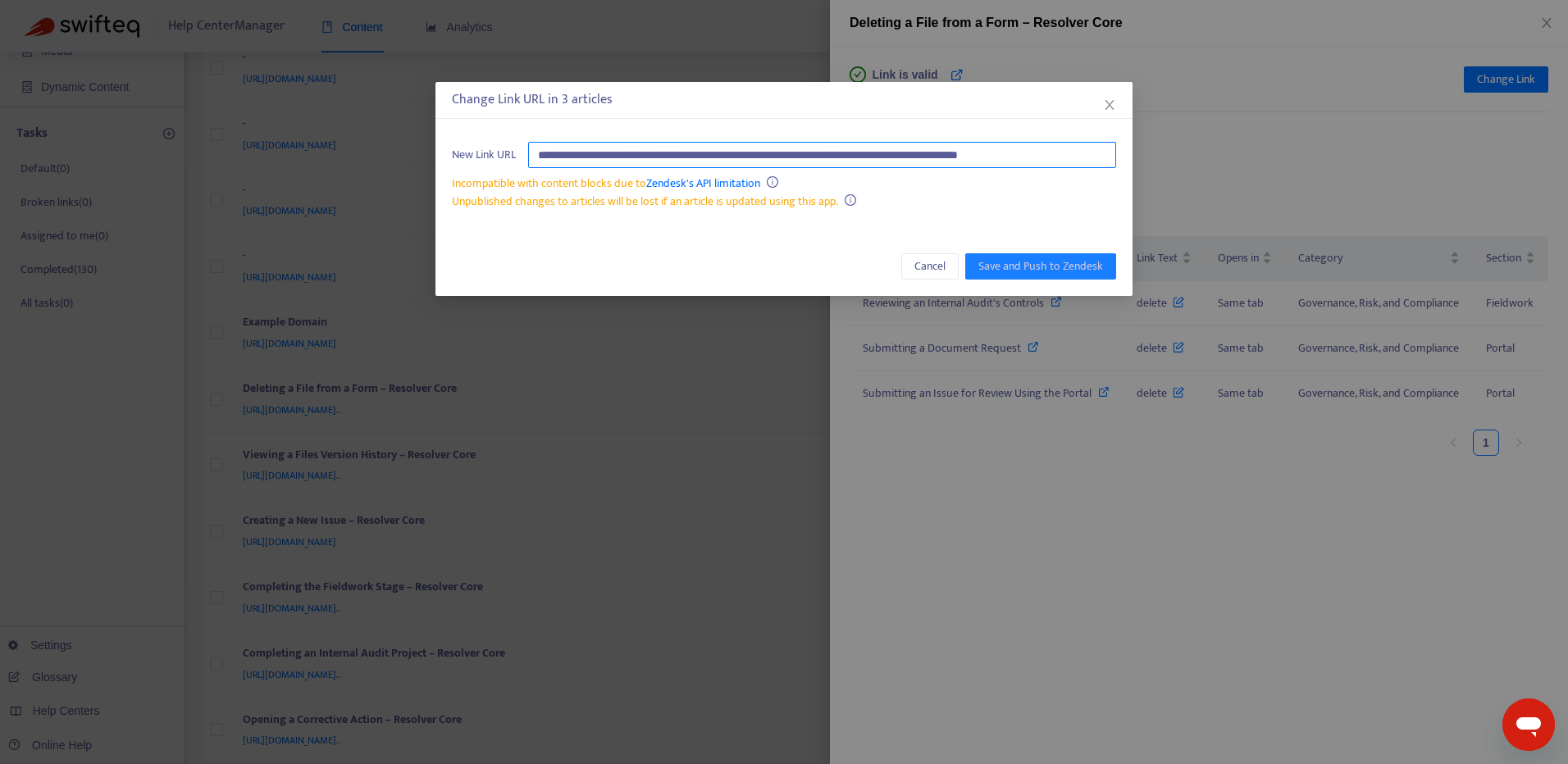
click at [1071, 150] on input "**********" at bounding box center [821, 155] width 588 height 26
paste input "text"
type input "**********"
click at [1095, 262] on span "Save and Push to Zendesk" at bounding box center [1040, 266] width 124 height 18
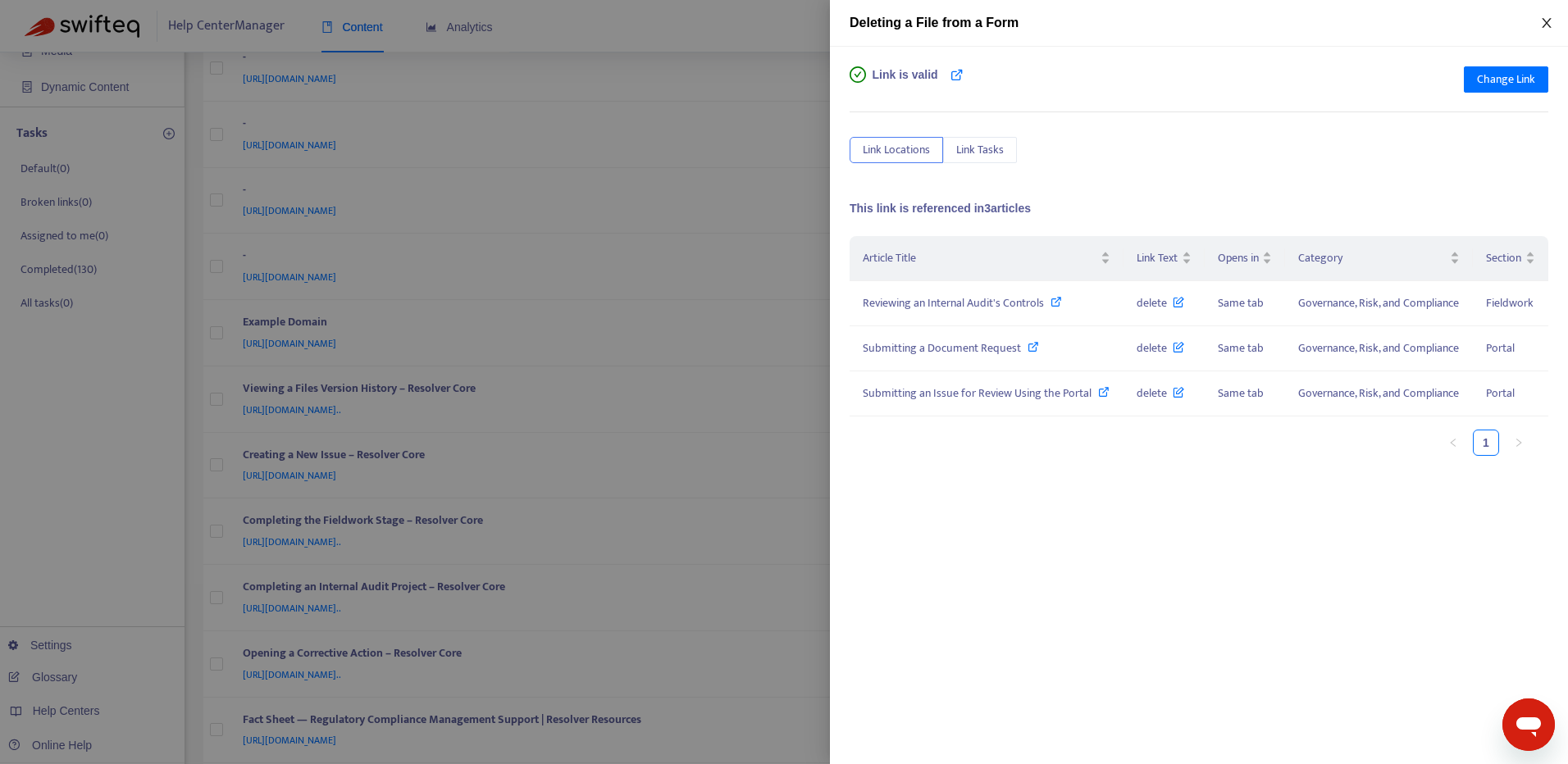
click at [1547, 20] on icon "close" at bounding box center [1547, 23] width 13 height 13
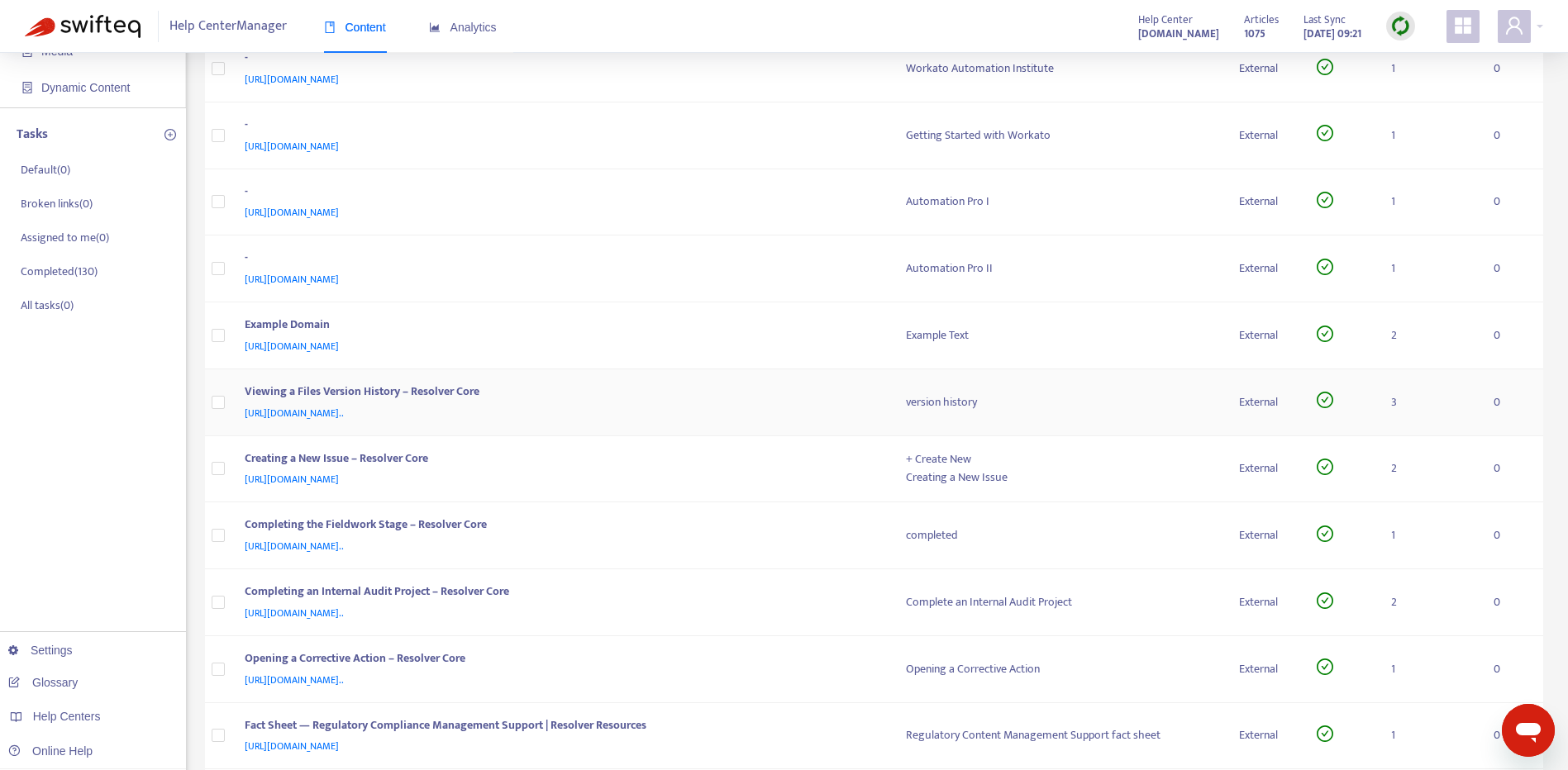
click at [824, 408] on div "https://customer-resource-hub.zendesk.com/hc/en-ca/articles/38201883631508-View…" at bounding box center [559, 412] width 629 height 18
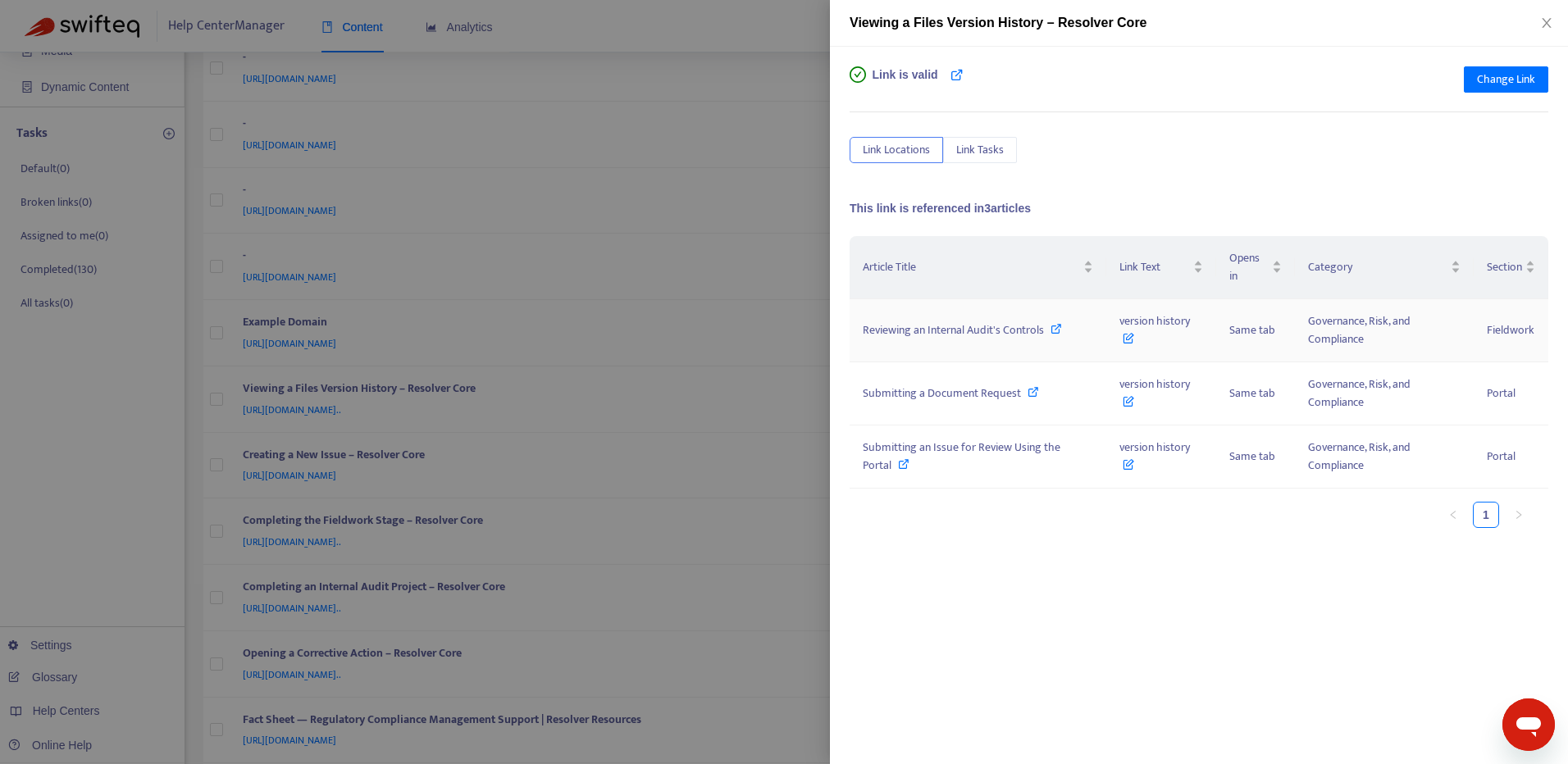
click at [1055, 327] on icon at bounding box center [1056, 329] width 11 height 11
click at [1032, 389] on icon at bounding box center [1033, 391] width 11 height 11
click at [903, 461] on icon at bounding box center [904, 464] width 11 height 11
click at [1518, 78] on span "Change Link" at bounding box center [1506, 78] width 58 height 18
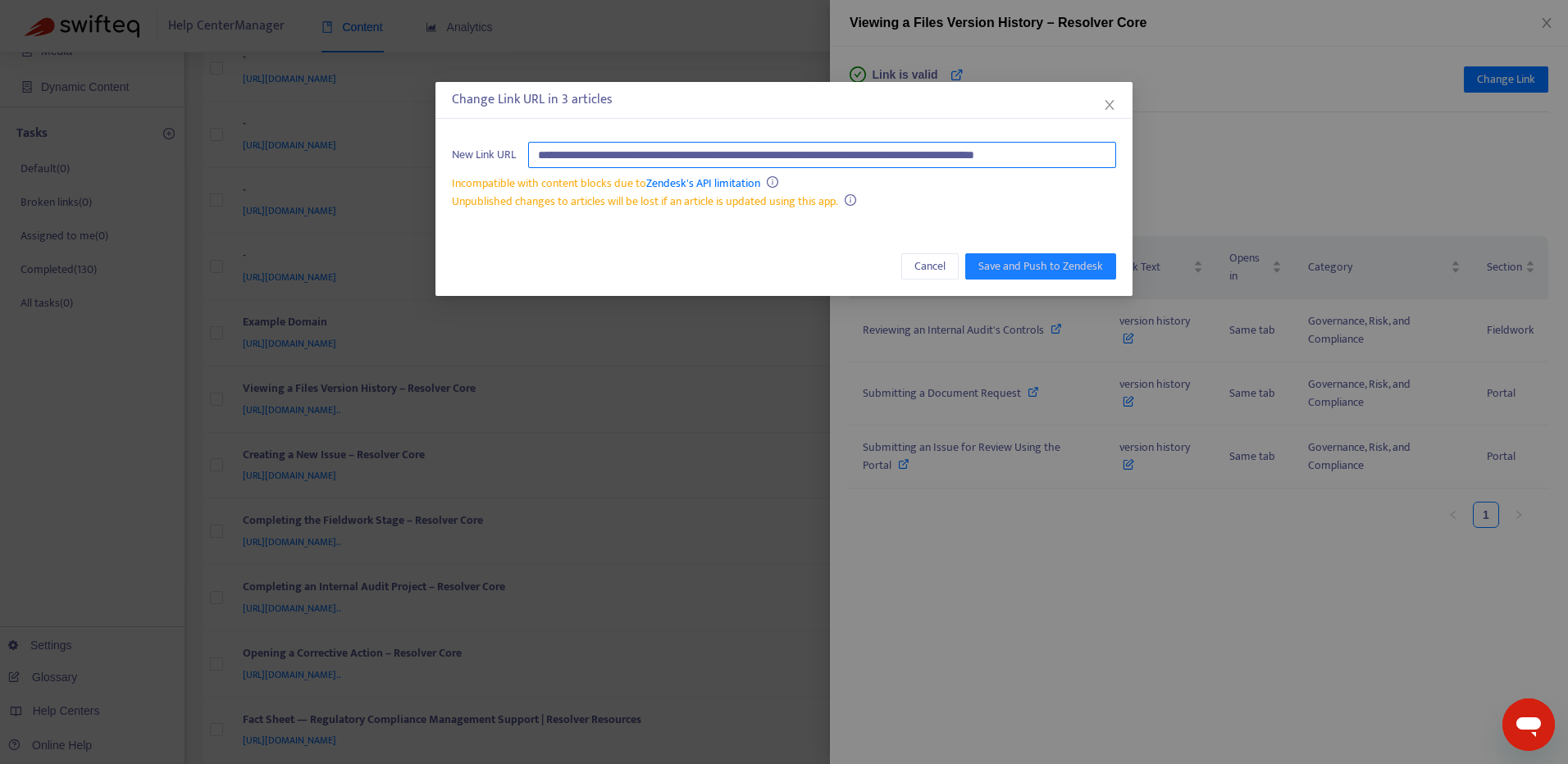
click at [1088, 155] on input "**********" at bounding box center [821, 155] width 588 height 26
paste input "text"
type input "**********"
click at [1047, 253] on button "Save and Push to Zendesk" at bounding box center [1040, 266] width 150 height 26
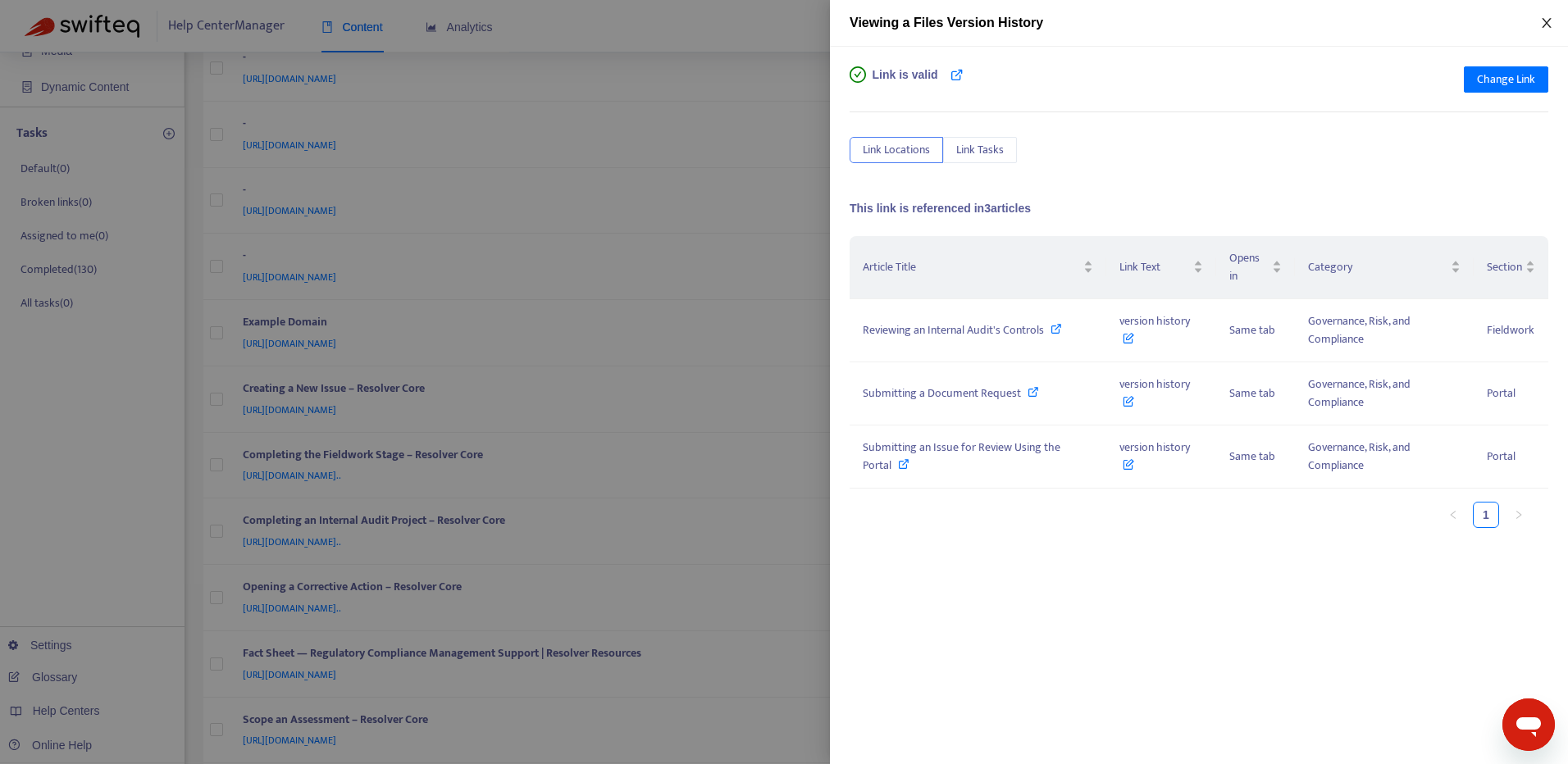
click at [1545, 25] on icon "close" at bounding box center [1547, 22] width 9 height 10
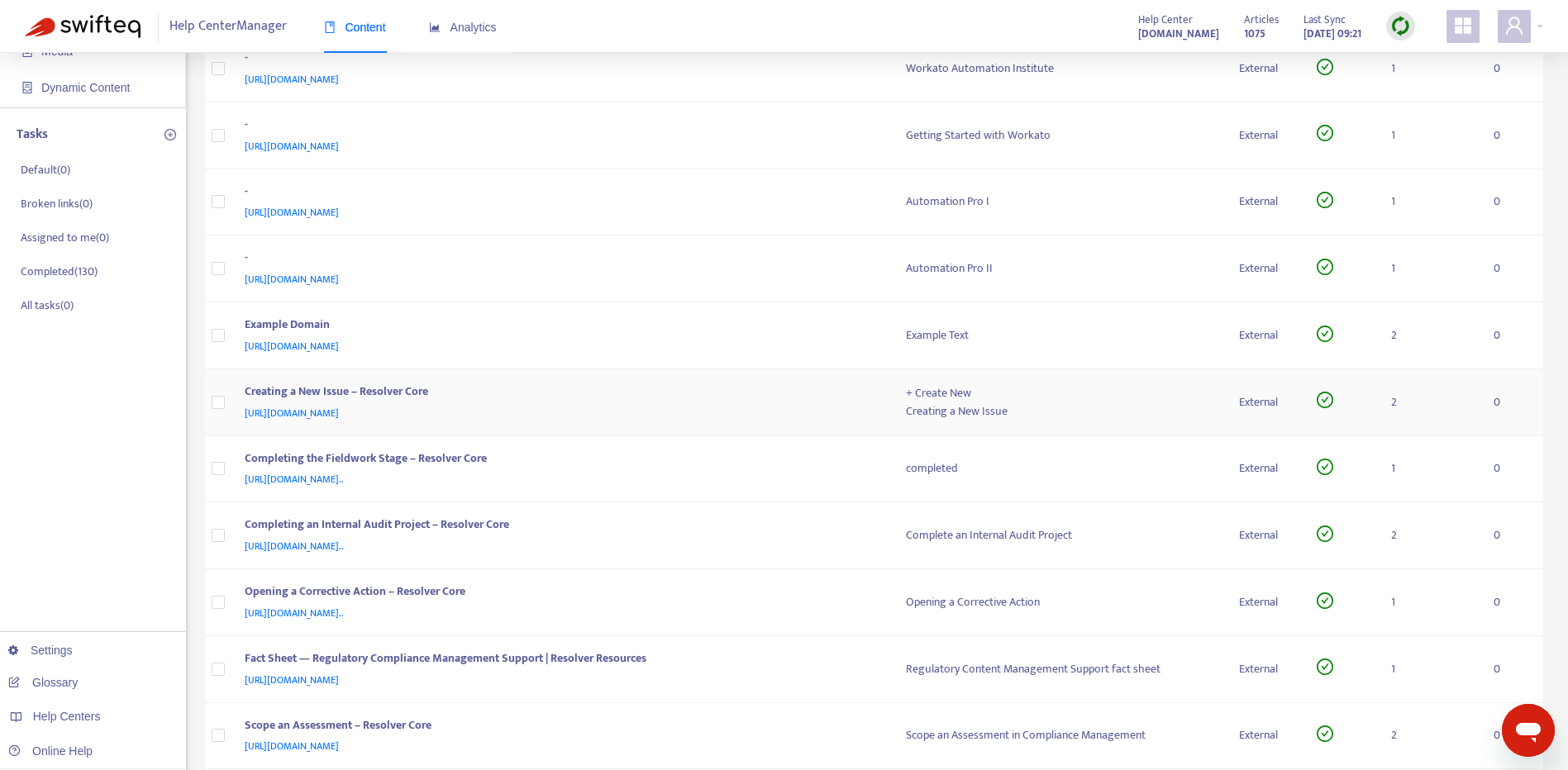
click at [812, 409] on div "https://customer-resource-hub.zendesk.com/hc/en-ca/articles/39627469342612-Crea…" at bounding box center [559, 412] width 629 height 18
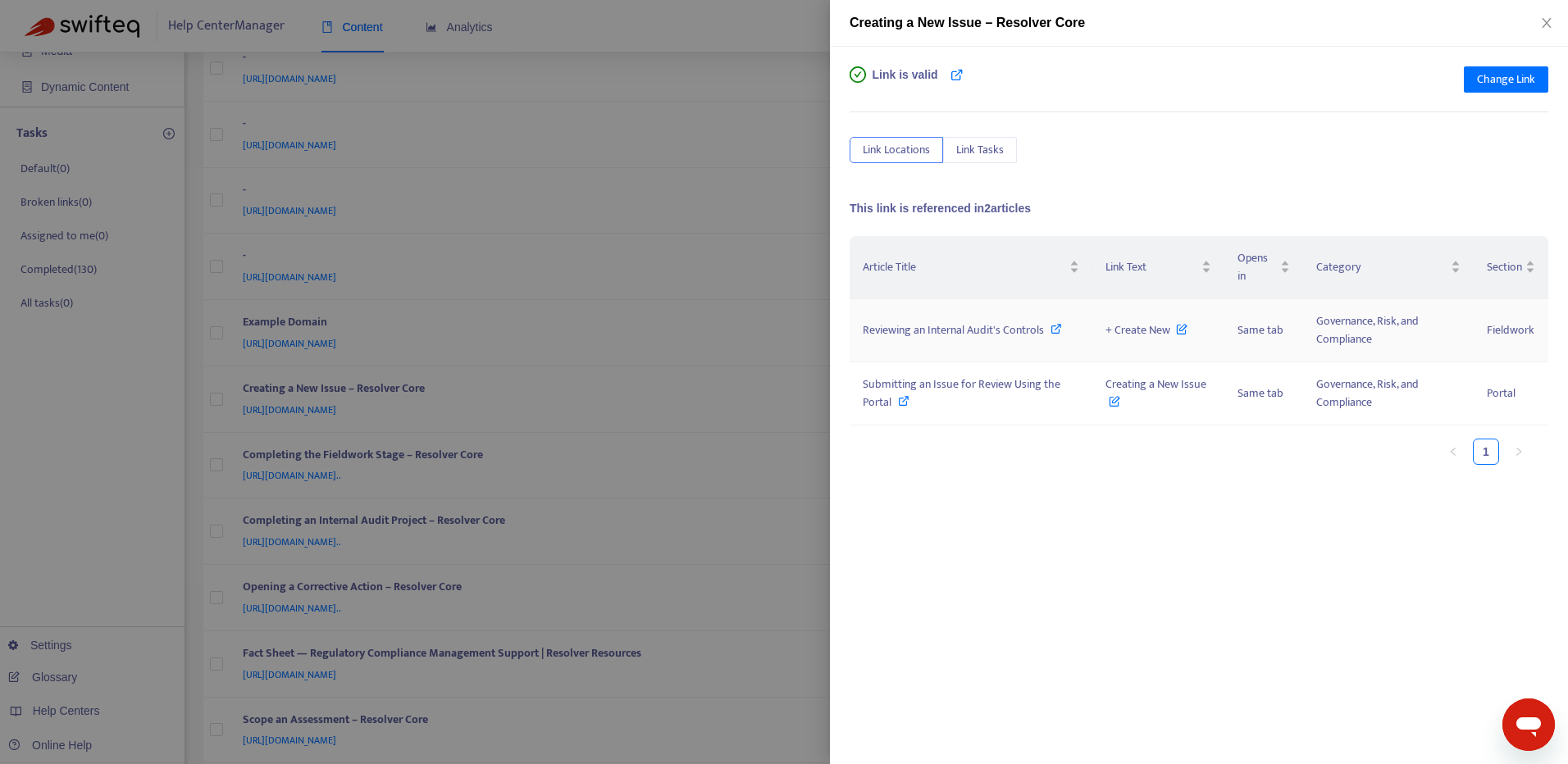
click at [1058, 328] on icon at bounding box center [1056, 329] width 11 height 11
click at [897, 401] on div "Submitting an Issue for Review Using the Portal" at bounding box center [971, 393] width 217 height 36
click at [1500, 88] on span "Change Link" at bounding box center [1506, 78] width 58 height 18
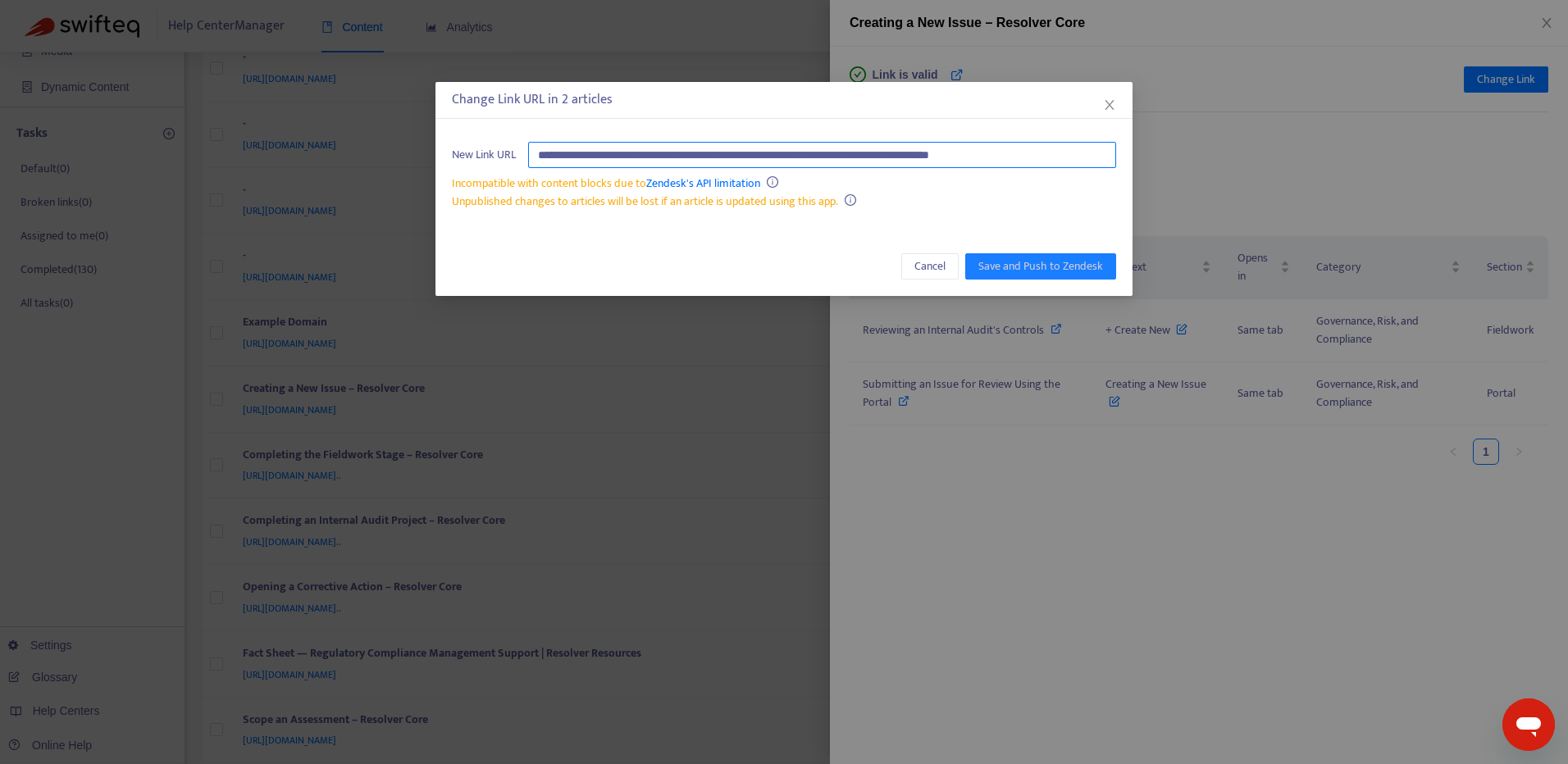
click at [1090, 153] on input "**********" at bounding box center [821, 155] width 588 height 26
paste input "text"
type input "**********"
click at [1075, 264] on span "Save and Push to Zendesk" at bounding box center [1040, 266] width 124 height 18
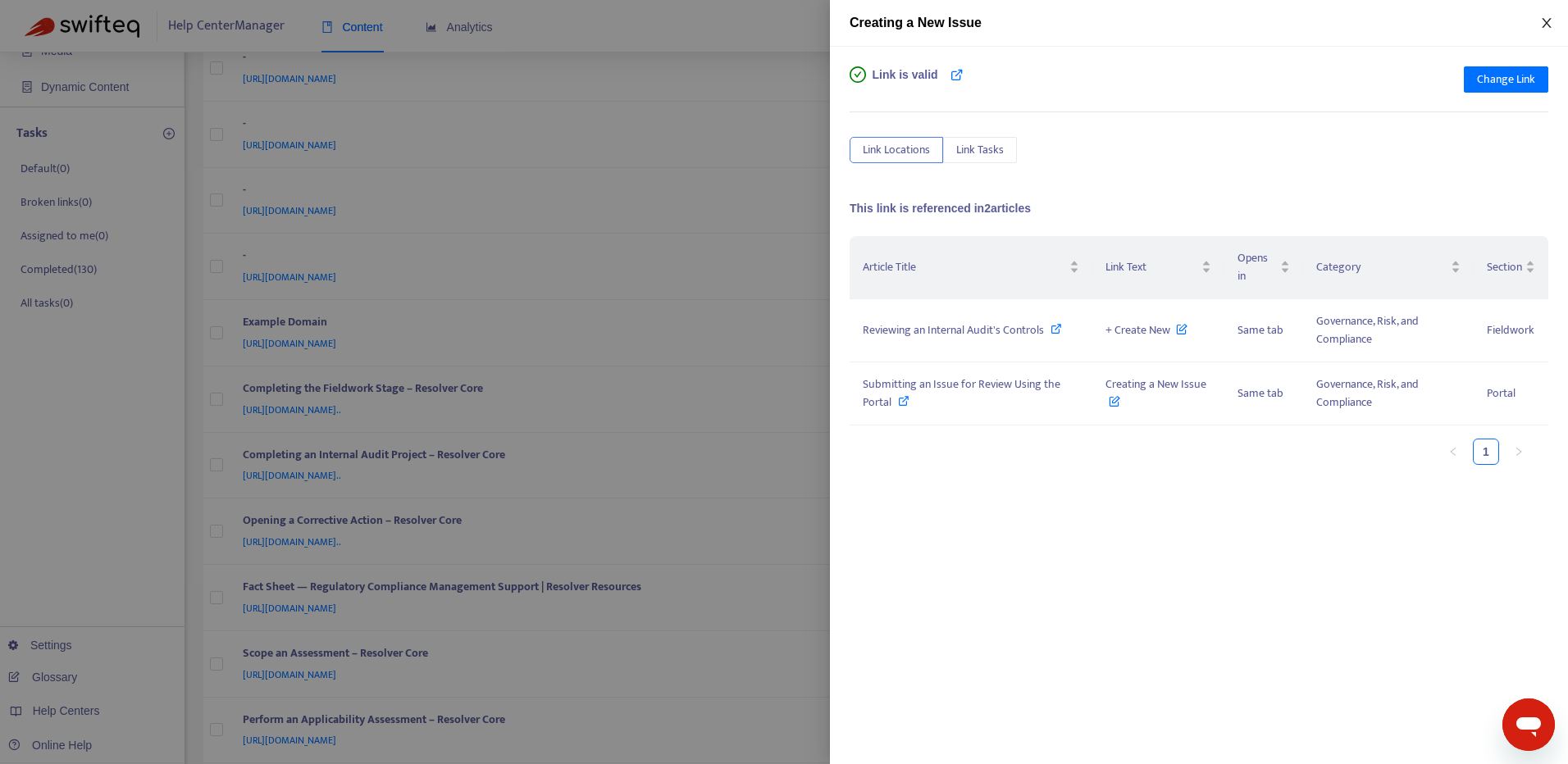
click at [1543, 23] on icon "close" at bounding box center [1547, 23] width 13 height 13
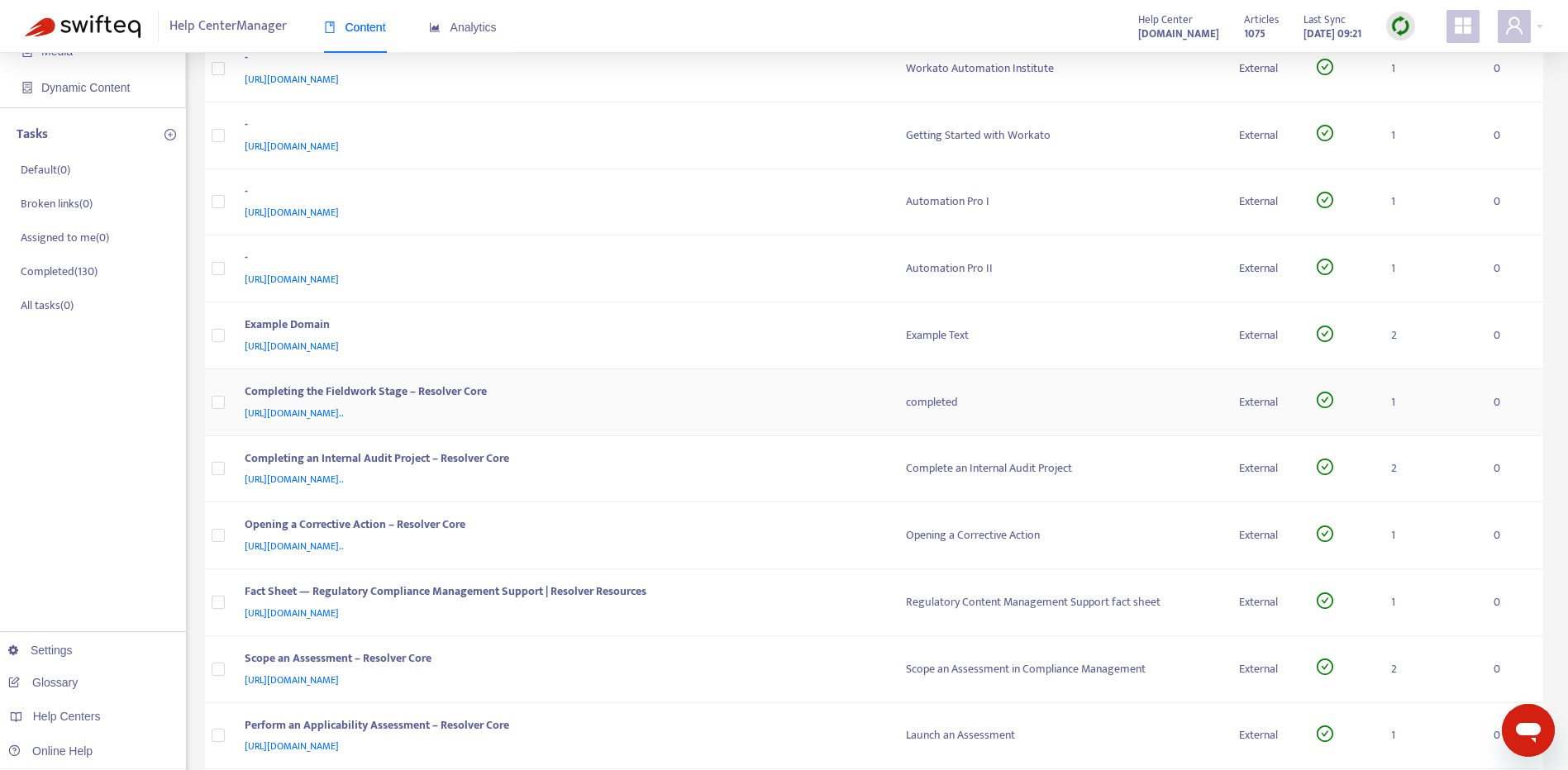
click at [790, 396] on div "Completing the Fieldwork Stage – Resolver Core" at bounding box center [559, 393] width 629 height 22
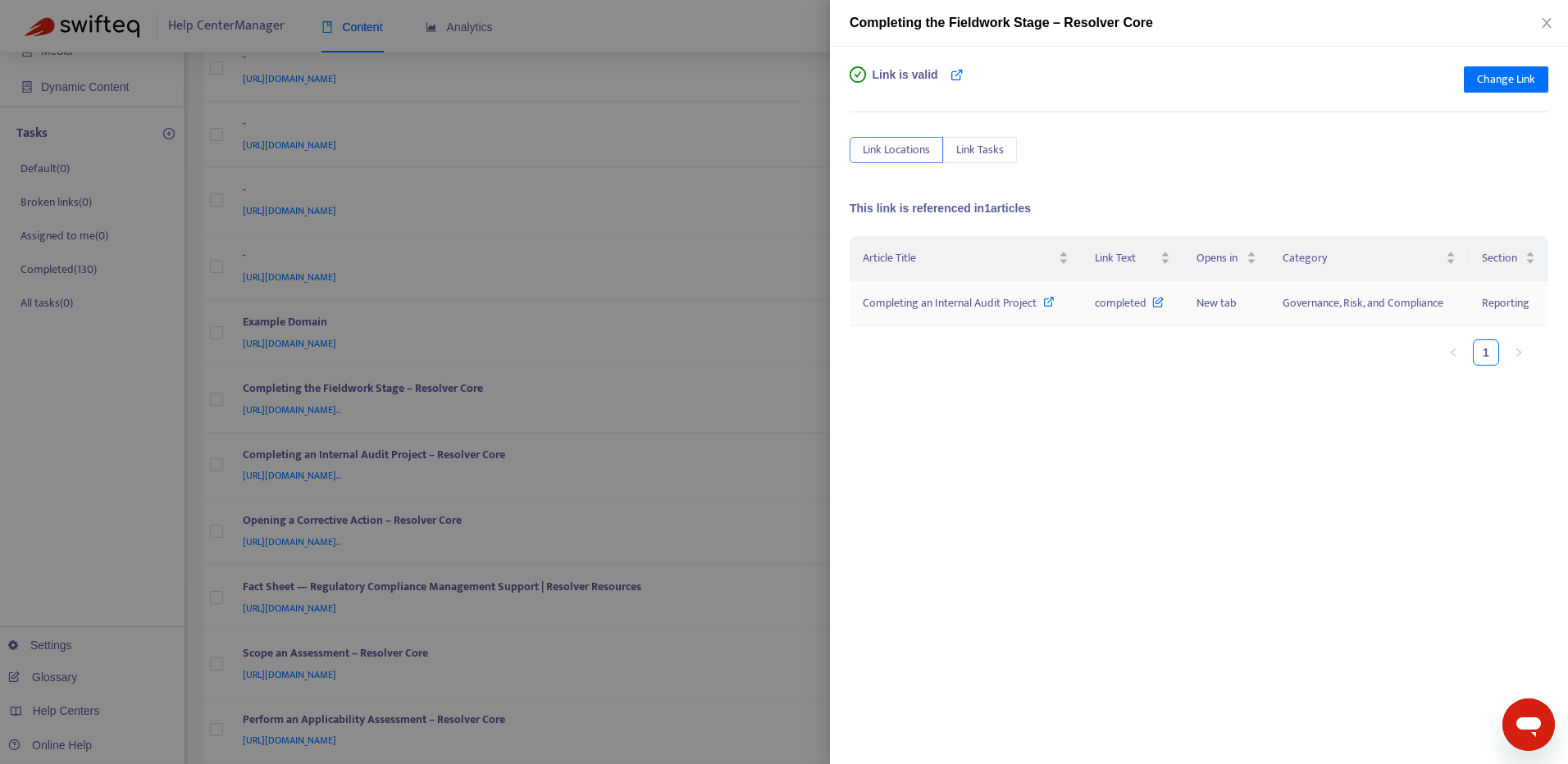
click at [1054, 303] on icon at bounding box center [1048, 302] width 11 height 11
click at [1047, 302] on icon at bounding box center [1048, 302] width 11 height 11
click at [1044, 301] on icon at bounding box center [1048, 302] width 11 height 11
